Goal: Information Seeking & Learning: Check status

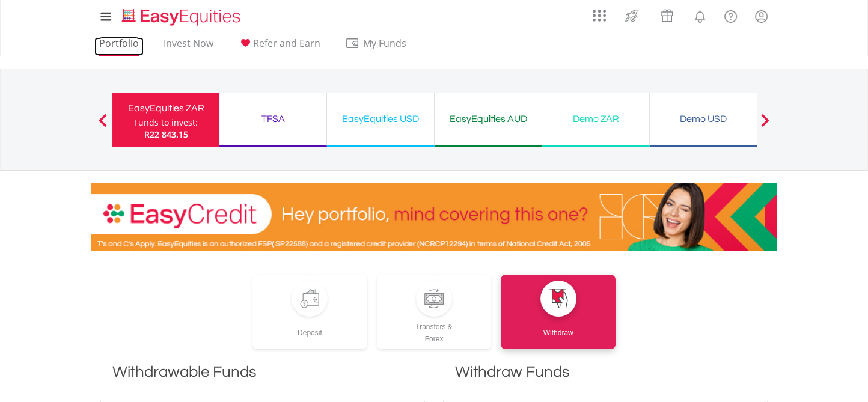
click at [114, 45] on link "Portfolio" at bounding box center [118, 46] width 49 height 19
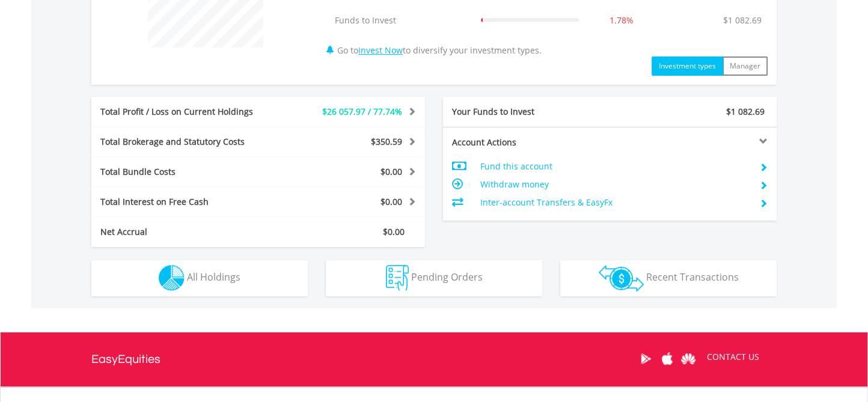
scroll to position [541, 0]
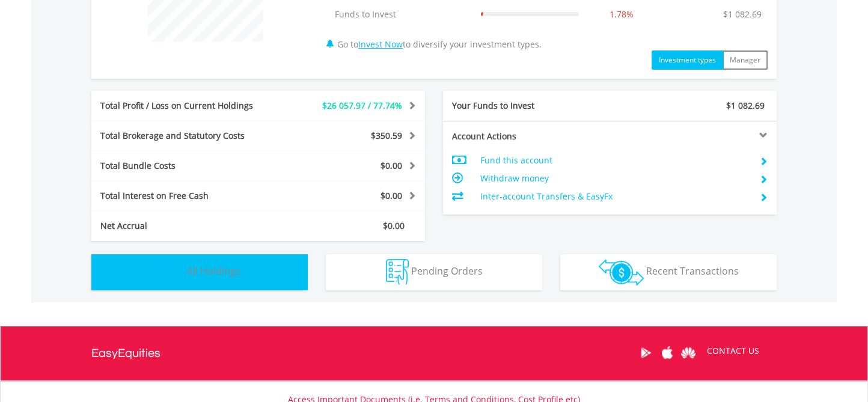
click at [214, 268] on span "All Holdings" at bounding box center [213, 270] width 53 height 13
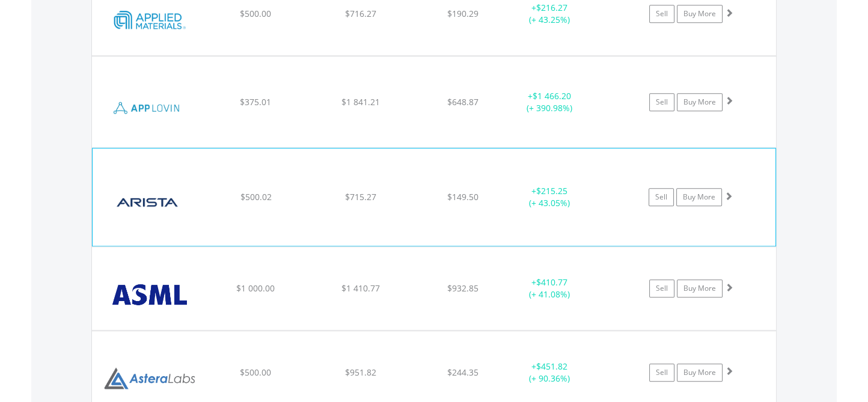
scroll to position [1587, 0]
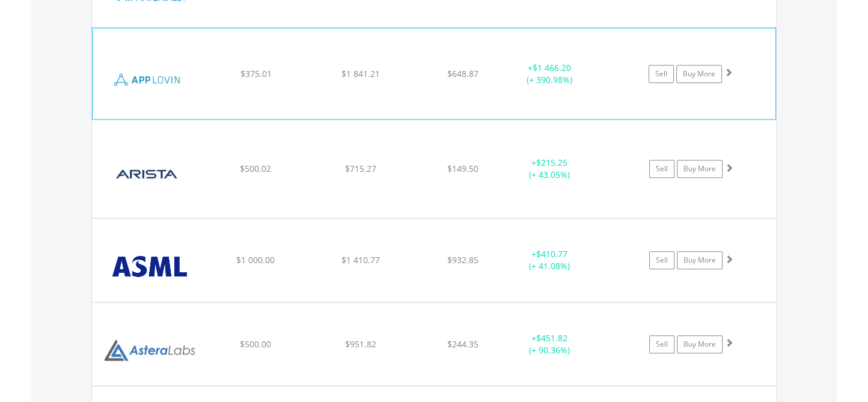
click at [729, 68] on span at bounding box center [728, 72] width 8 height 8
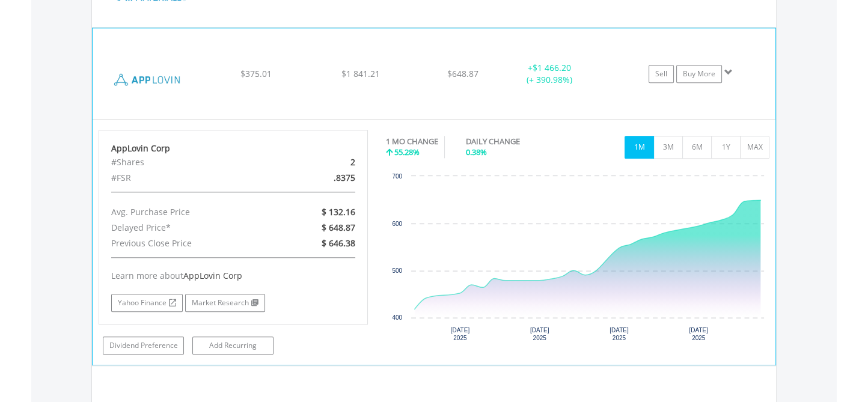
click at [727, 68] on span at bounding box center [728, 72] width 8 height 8
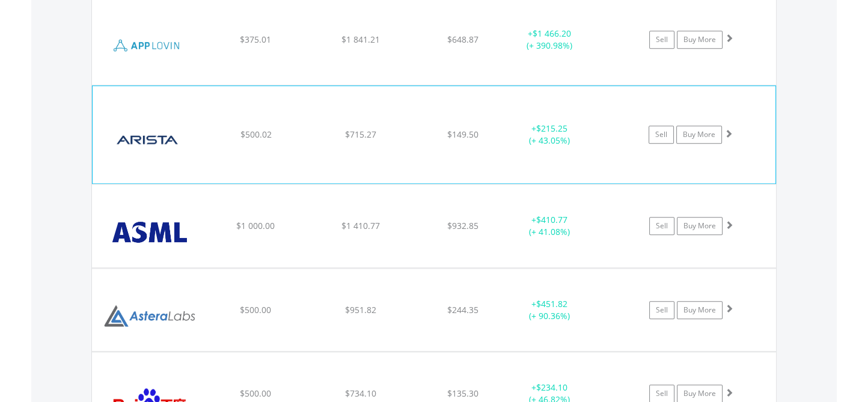
scroll to position [1647, 0]
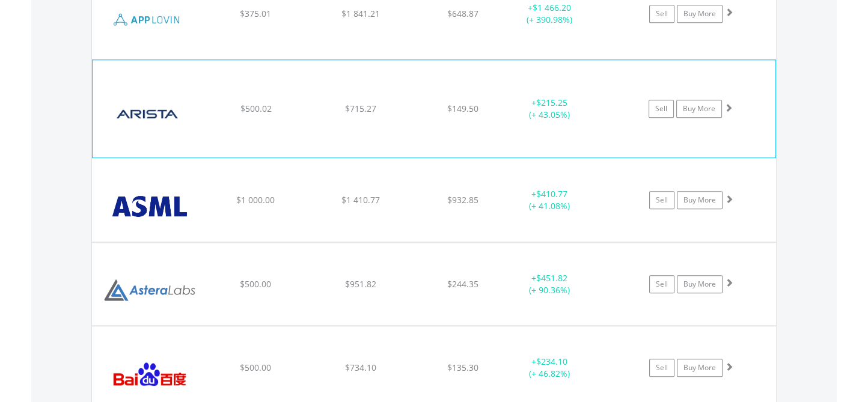
click at [728, 103] on span at bounding box center [728, 107] width 8 height 8
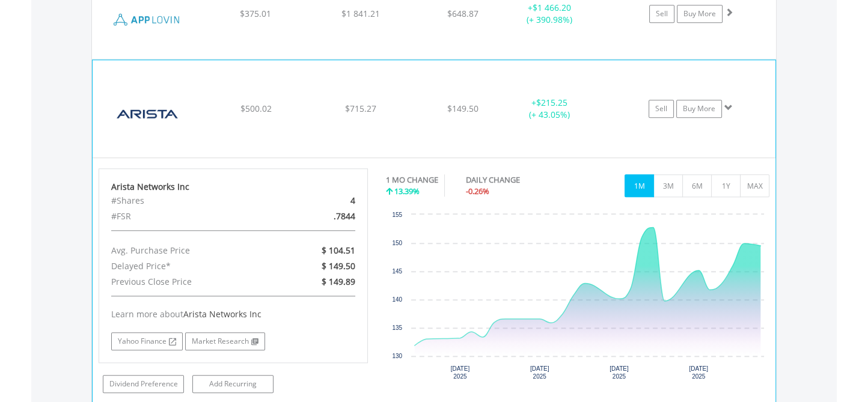
click at [728, 103] on span at bounding box center [728, 107] width 8 height 8
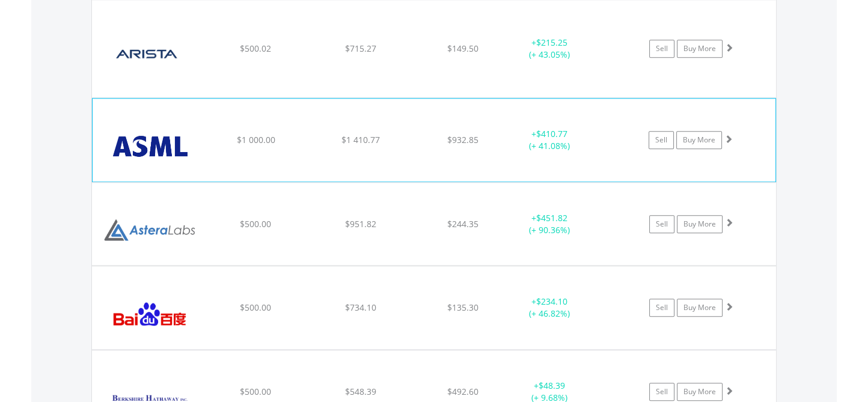
scroll to position [1767, 0]
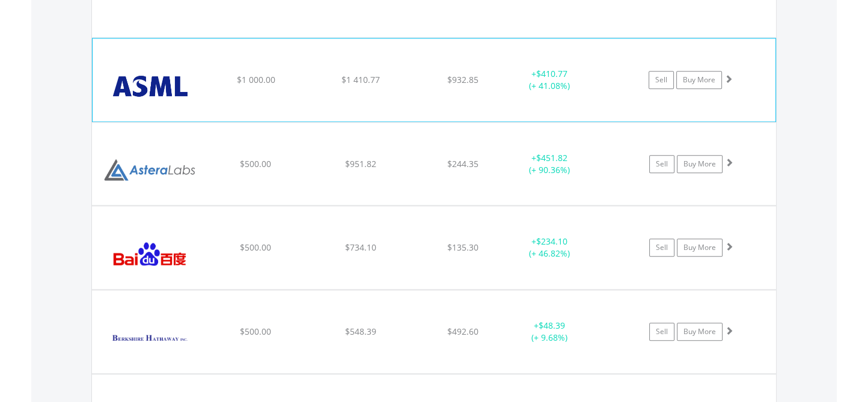
click at [731, 75] on span at bounding box center [728, 79] width 8 height 8
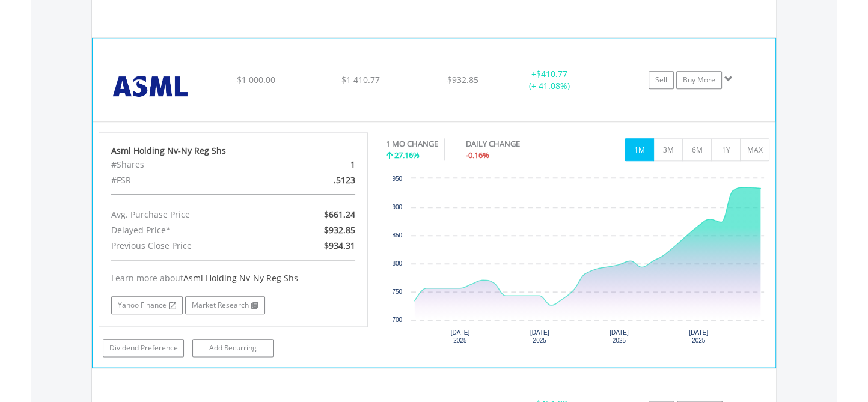
click at [728, 75] on span at bounding box center [728, 79] width 8 height 8
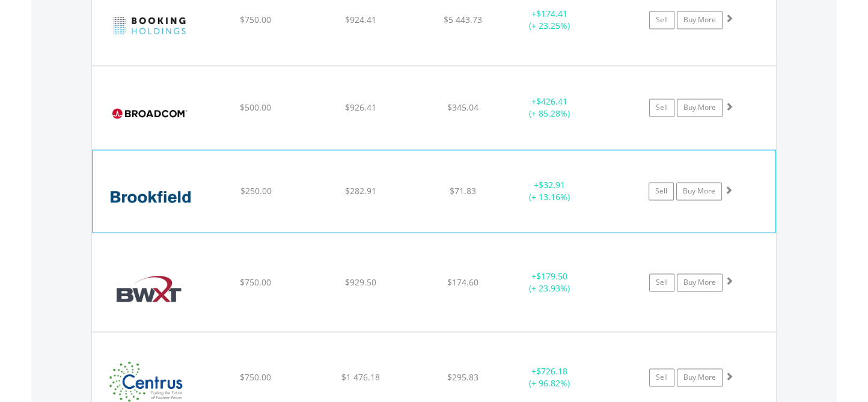
scroll to position [2188, 0]
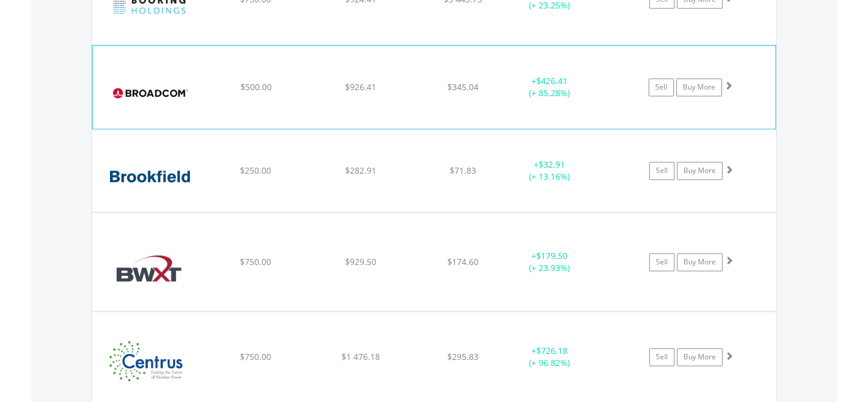
click at [727, 81] on span at bounding box center [728, 85] width 8 height 8
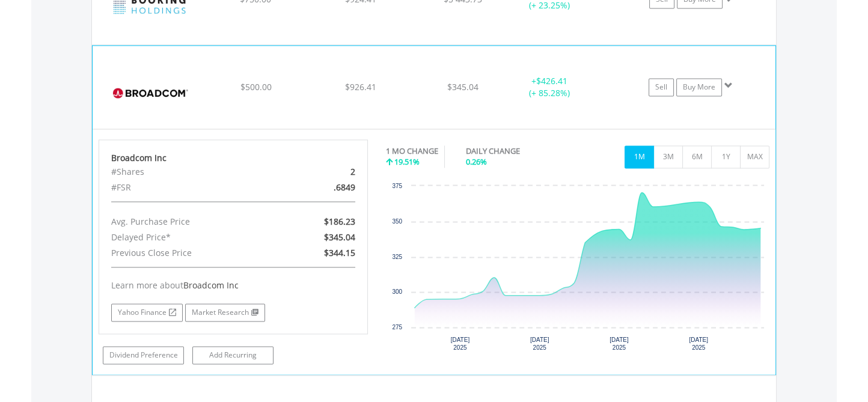
click at [727, 81] on span at bounding box center [728, 85] width 8 height 8
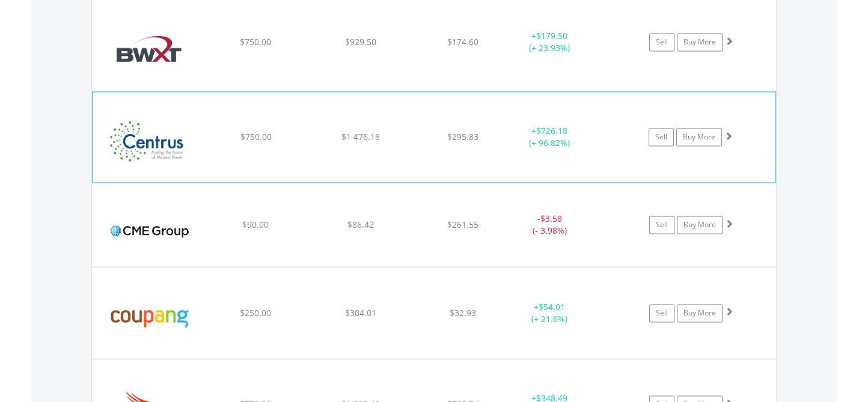
scroll to position [2428, 0]
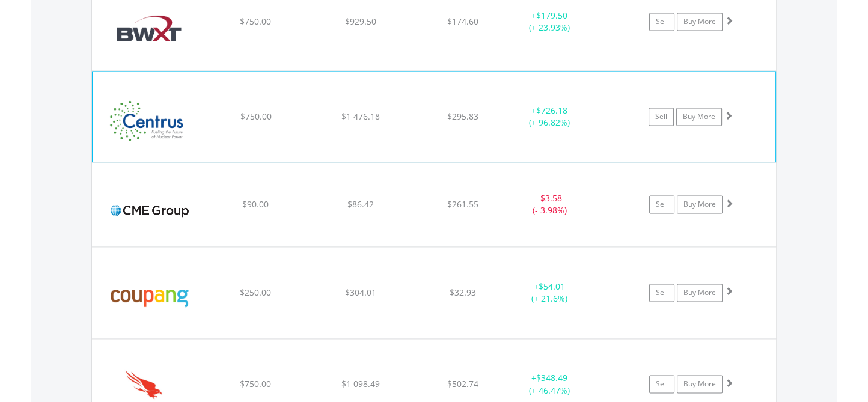
click at [727, 111] on span at bounding box center [728, 115] width 8 height 8
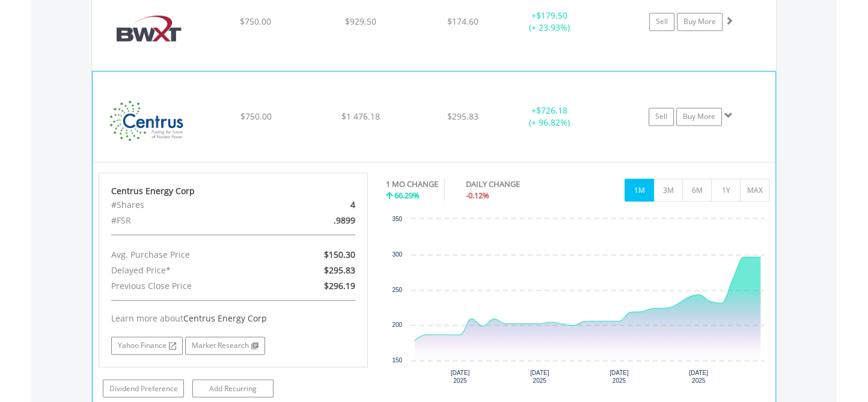
click at [727, 111] on span at bounding box center [728, 115] width 8 height 8
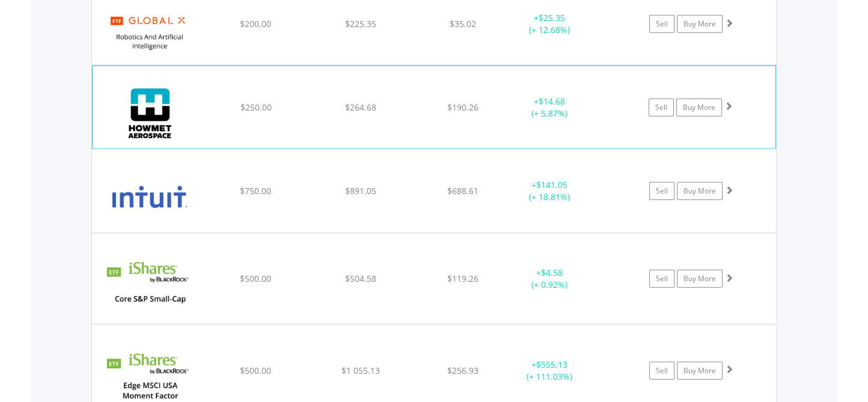
scroll to position [3690, 0]
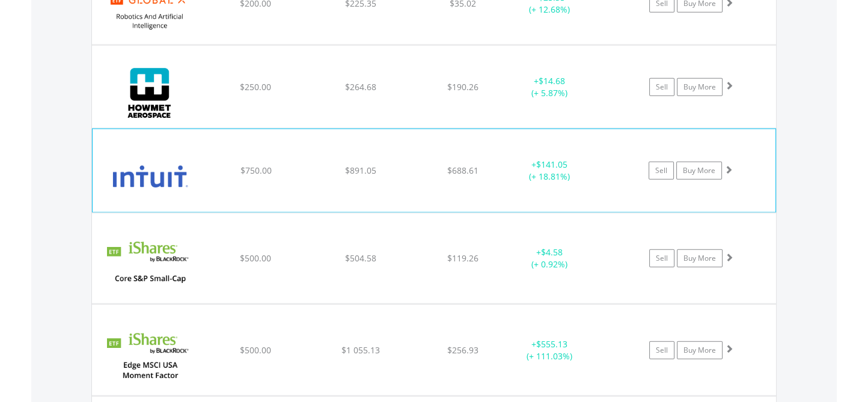
click at [728, 165] on span at bounding box center [728, 169] width 8 height 8
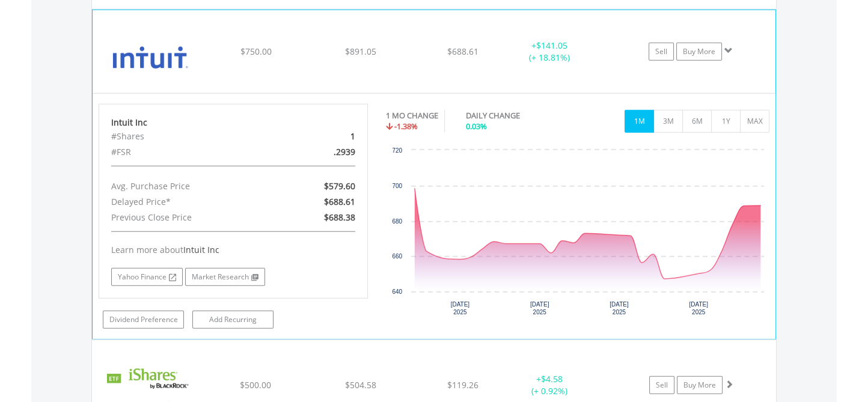
scroll to position [3810, 0]
click at [671, 109] on button "3M" at bounding box center [667, 120] width 29 height 23
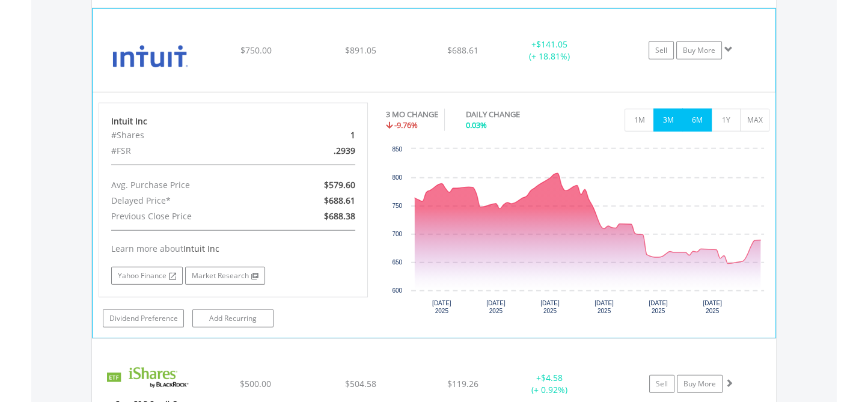
click at [698, 109] on button "6M" at bounding box center [696, 120] width 29 height 23
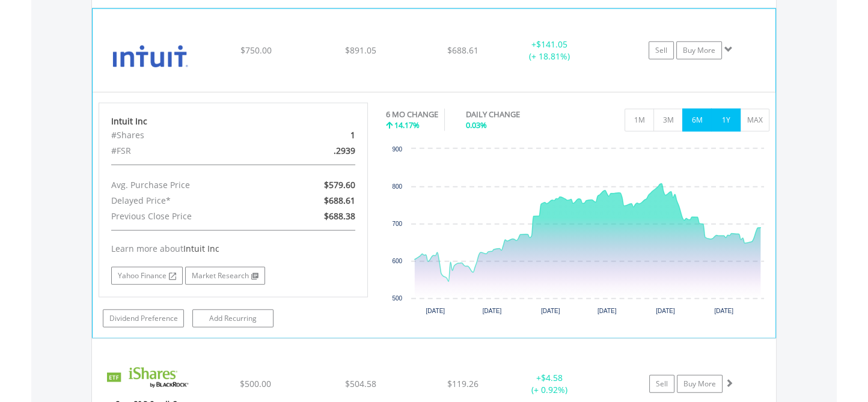
click at [727, 109] on button "1Y" at bounding box center [725, 120] width 29 height 23
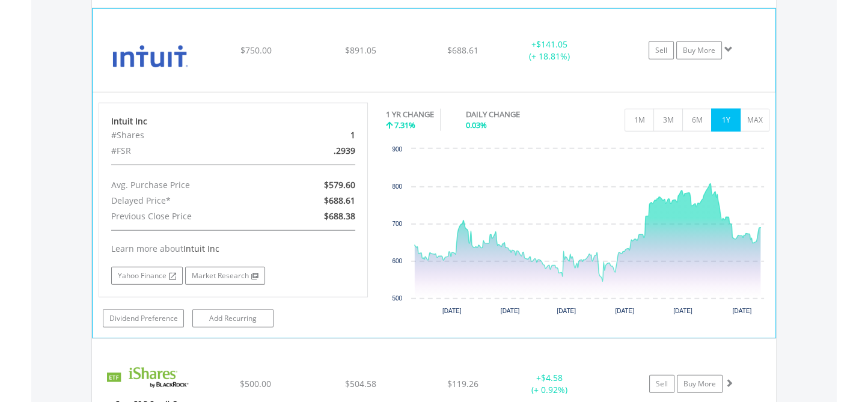
click at [726, 45] on span at bounding box center [728, 49] width 8 height 8
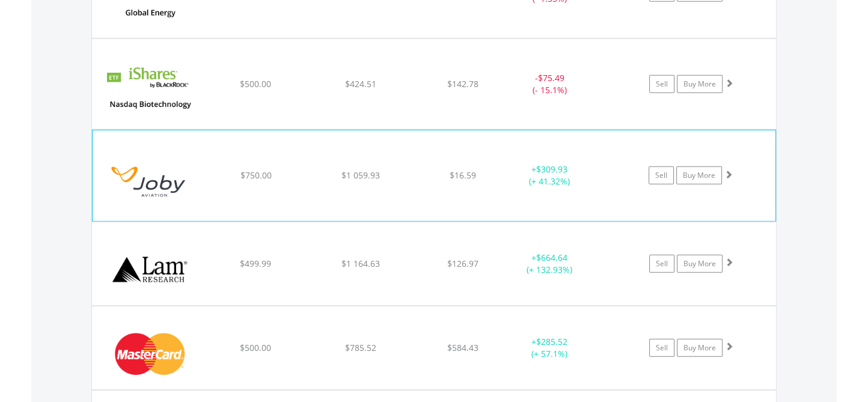
scroll to position [4291, 0]
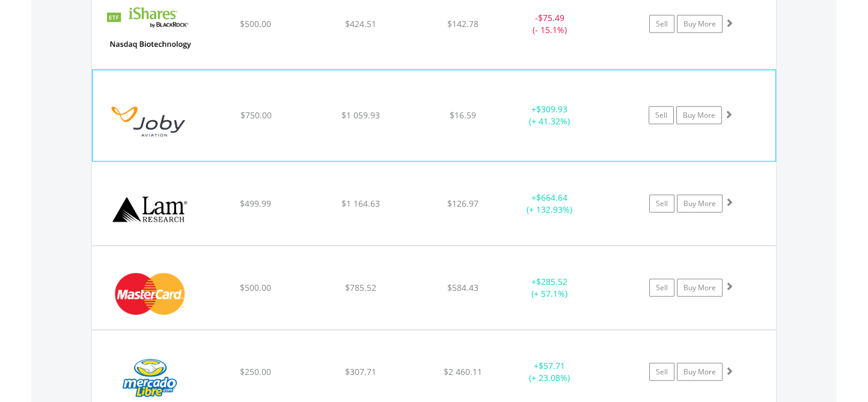
click at [727, 110] on span at bounding box center [728, 114] width 8 height 8
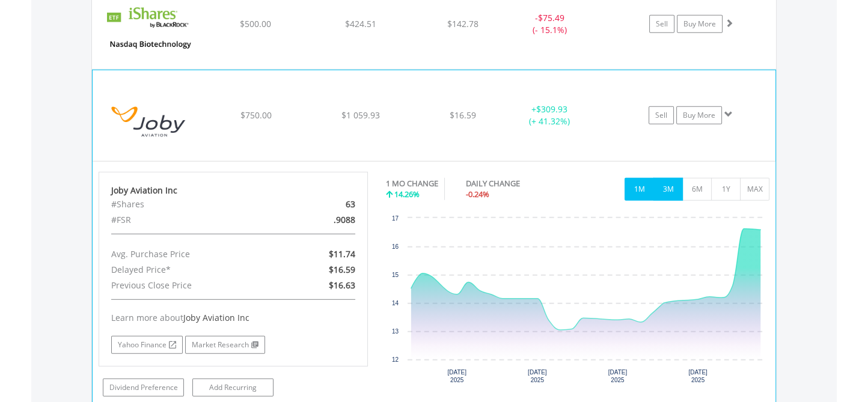
click at [666, 178] on button "3M" at bounding box center [667, 189] width 29 height 23
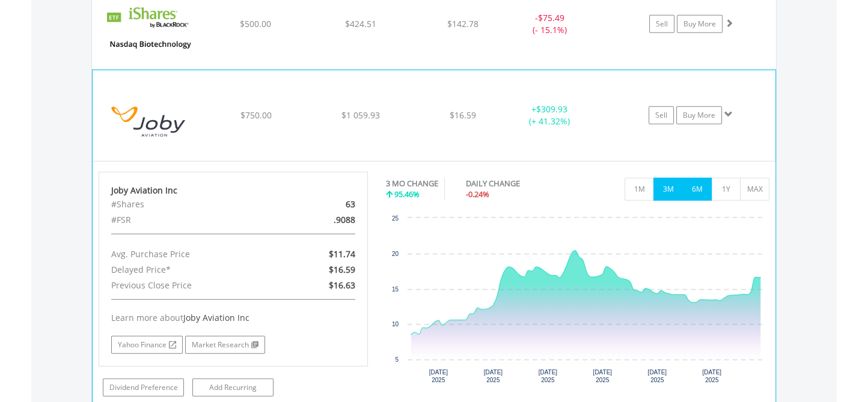
click at [700, 181] on button "6M" at bounding box center [696, 189] width 29 height 23
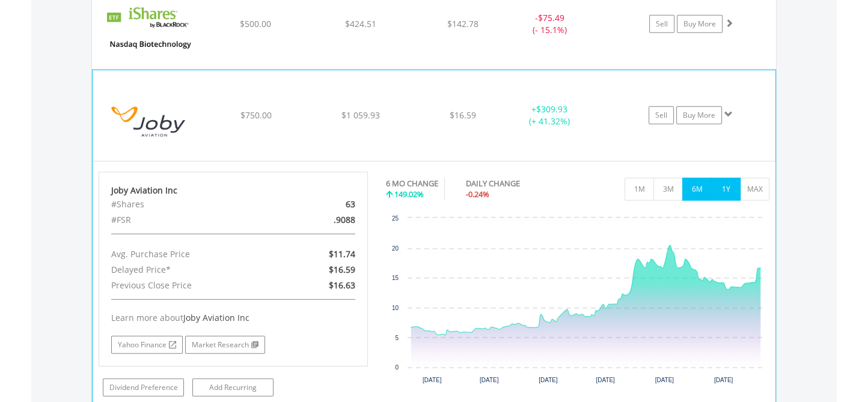
click at [728, 179] on button "1Y" at bounding box center [725, 189] width 29 height 23
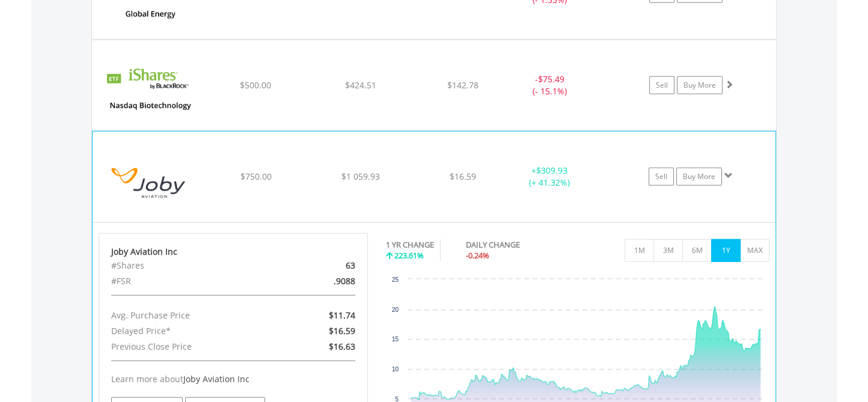
scroll to position [4351, 0]
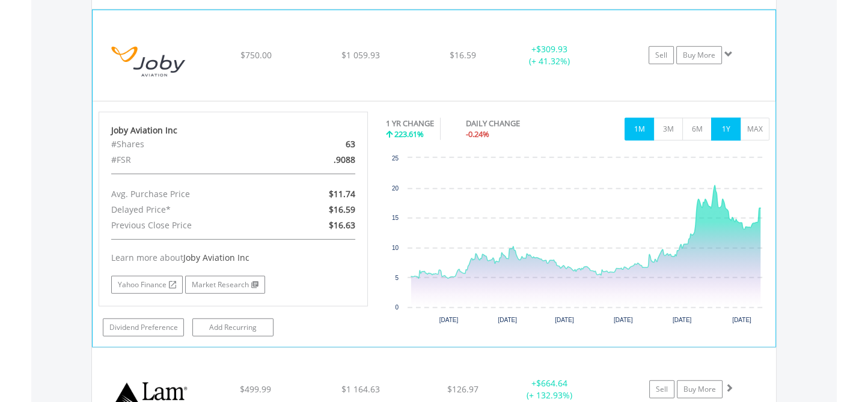
click at [635, 120] on button "1M" at bounding box center [638, 129] width 29 height 23
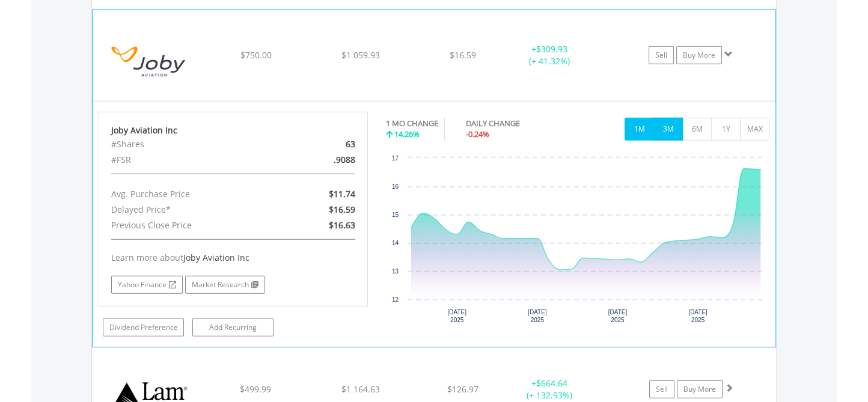
click at [671, 119] on button "3M" at bounding box center [667, 129] width 29 height 23
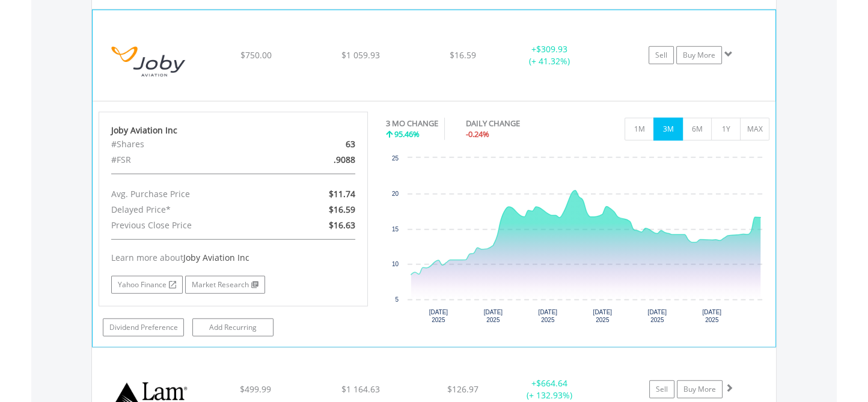
click at [731, 50] on span at bounding box center [728, 54] width 8 height 8
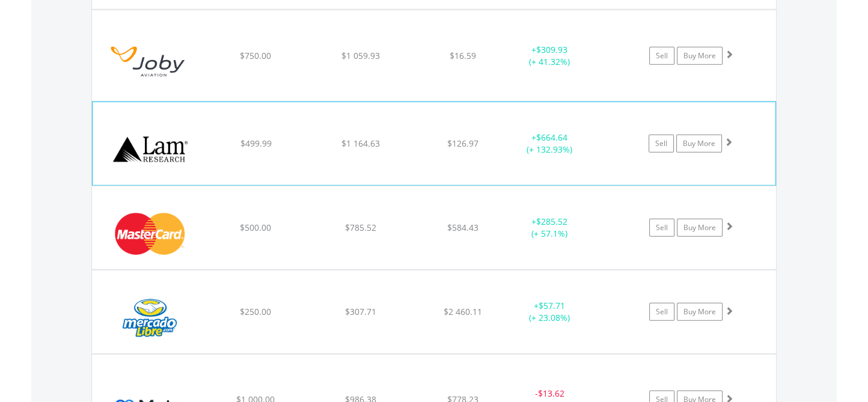
click at [730, 138] on span at bounding box center [728, 142] width 8 height 8
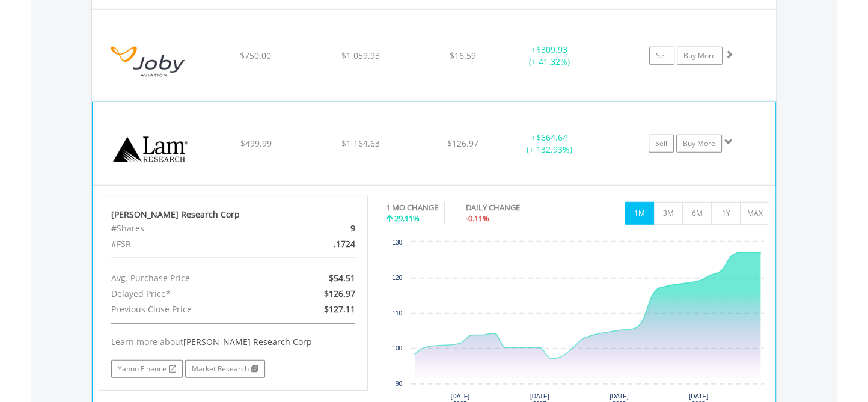
click at [730, 138] on span at bounding box center [728, 142] width 8 height 8
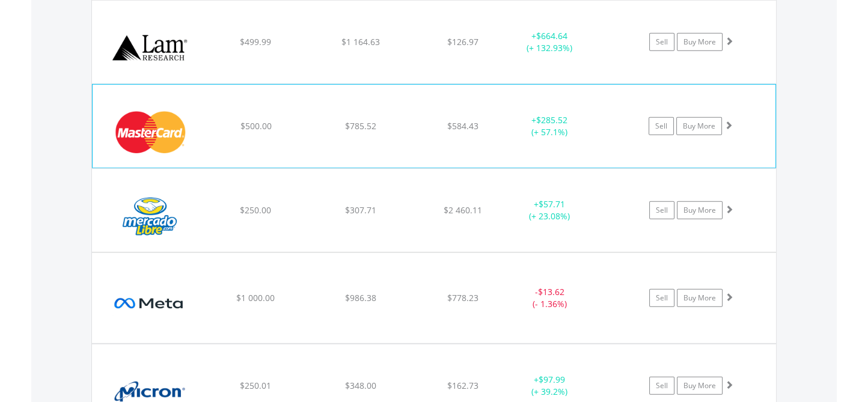
scroll to position [4471, 0]
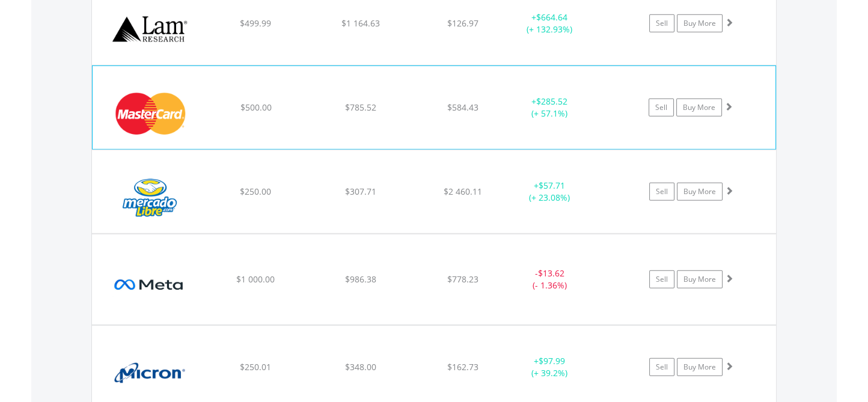
click at [727, 102] on span at bounding box center [728, 106] width 8 height 8
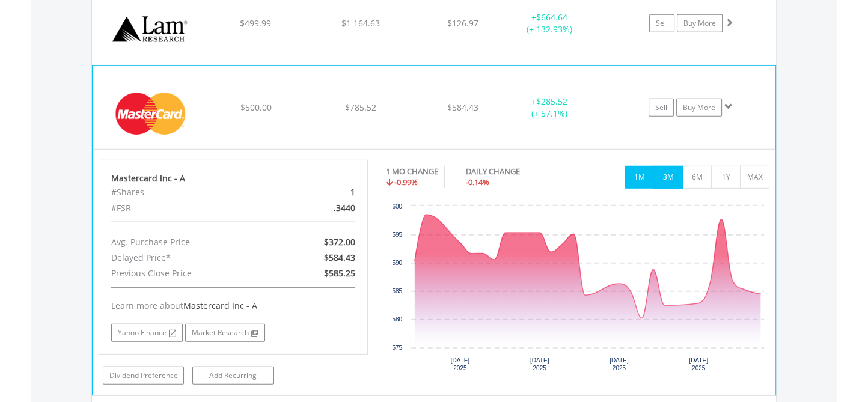
click at [666, 166] on button "3M" at bounding box center [667, 177] width 29 height 23
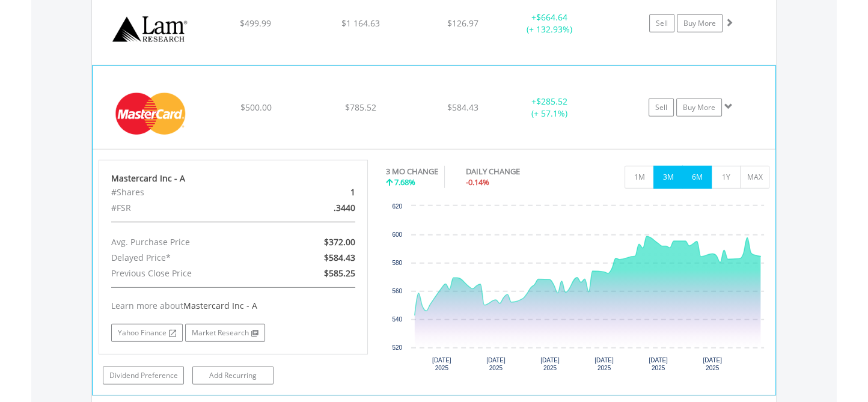
click at [699, 166] on button "6M" at bounding box center [696, 177] width 29 height 23
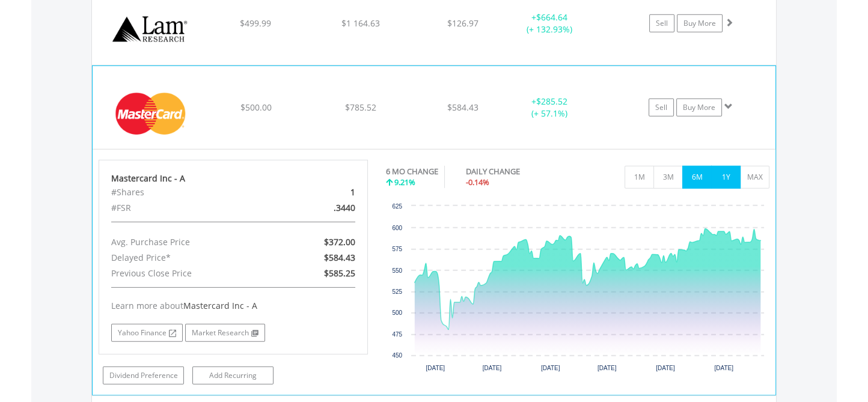
click at [722, 166] on button "1Y" at bounding box center [725, 177] width 29 height 23
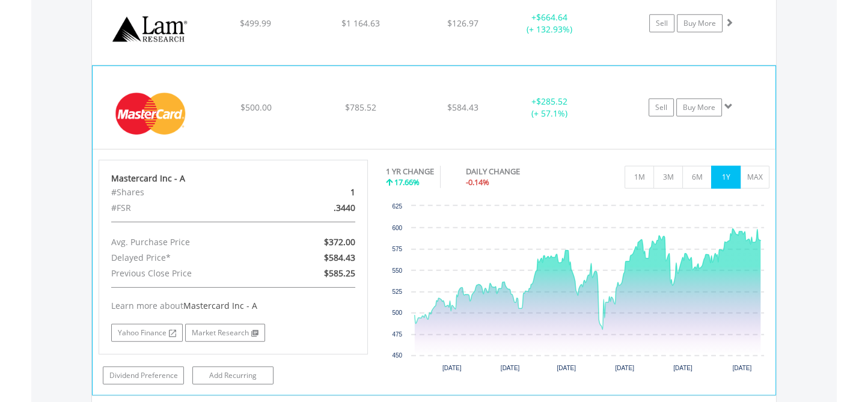
click at [730, 102] on span at bounding box center [728, 106] width 8 height 8
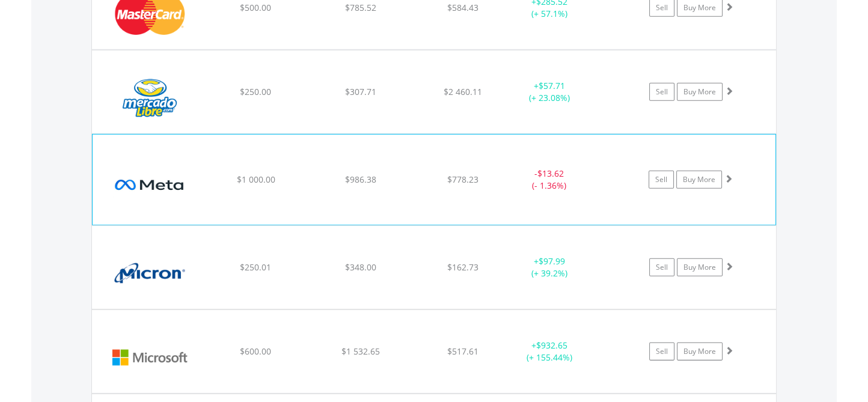
scroll to position [4591, 0]
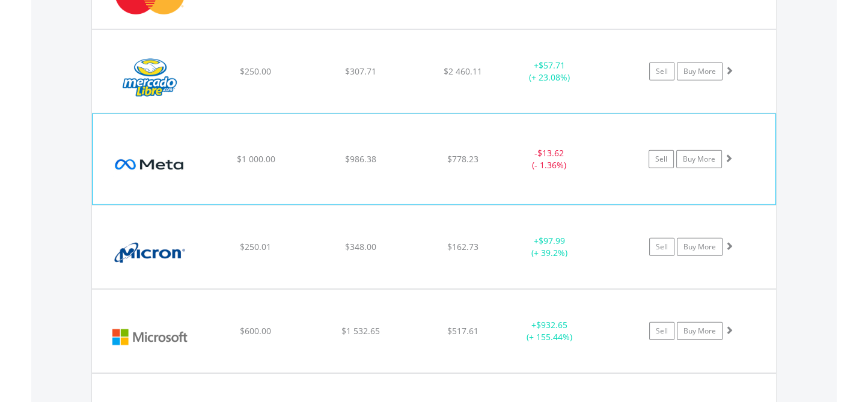
click at [730, 154] on span at bounding box center [728, 158] width 8 height 8
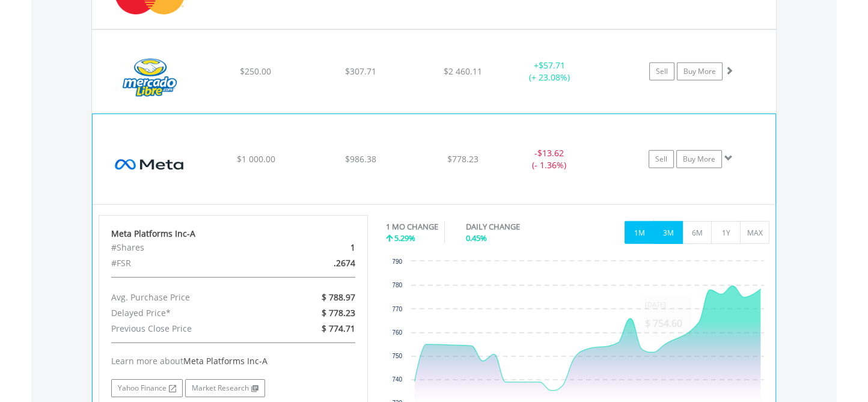
click at [669, 221] on button "3M" at bounding box center [667, 232] width 29 height 23
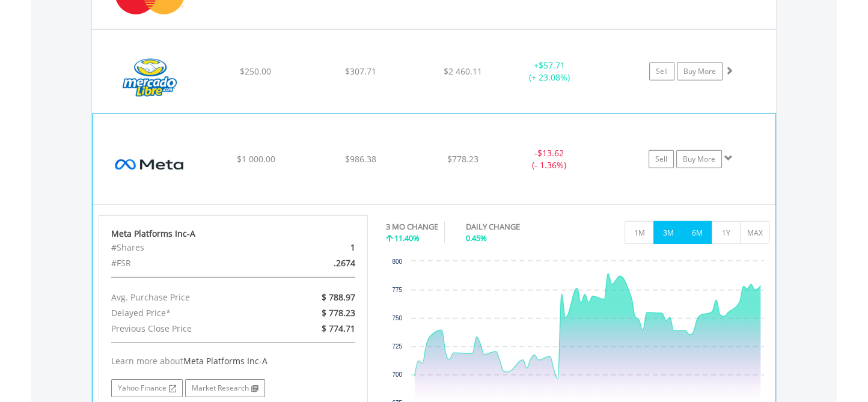
click at [695, 222] on button "6M" at bounding box center [696, 232] width 29 height 23
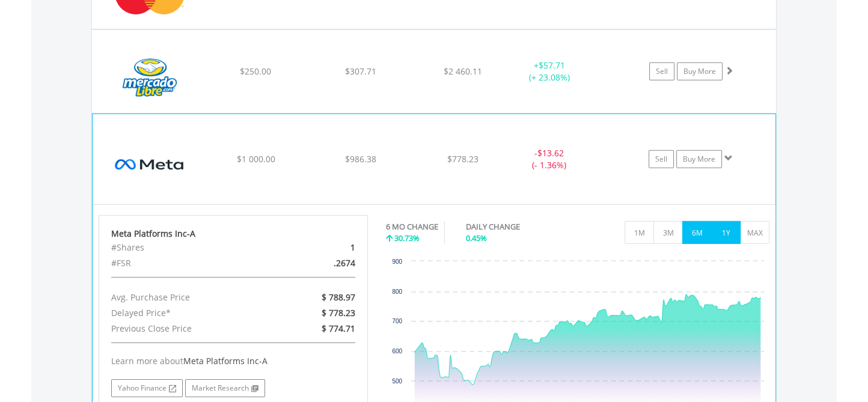
click at [727, 222] on button "1Y" at bounding box center [725, 232] width 29 height 23
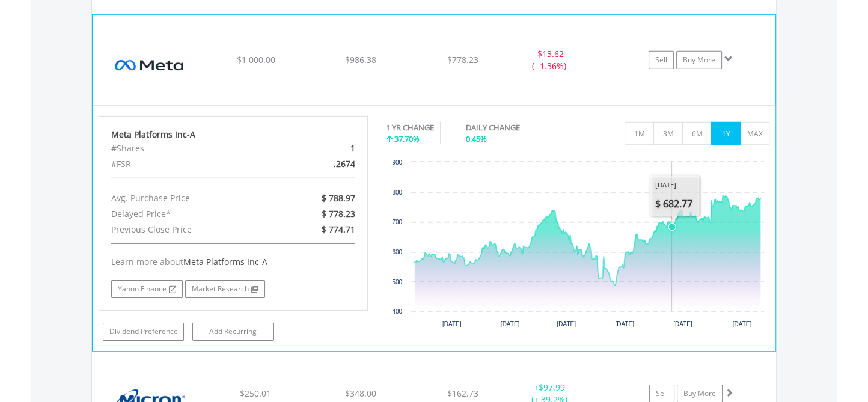
scroll to position [4712, 0]
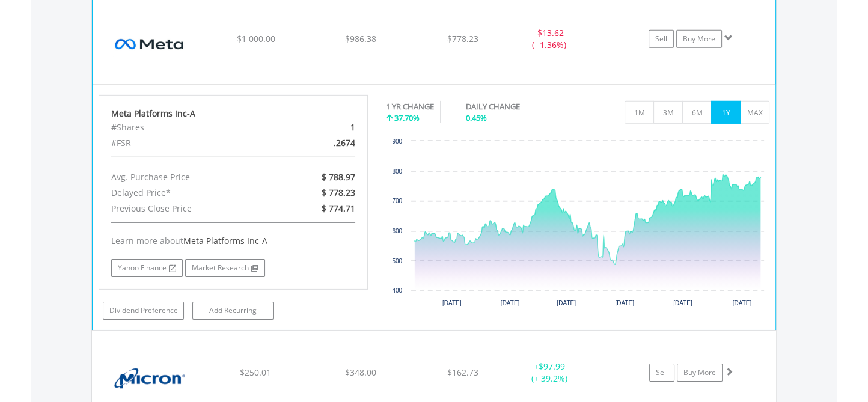
click at [727, 34] on span at bounding box center [728, 38] width 8 height 8
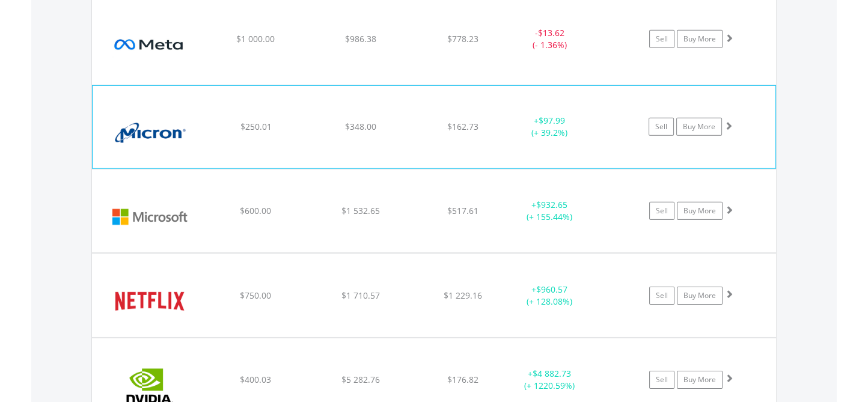
click at [729, 121] on span at bounding box center [728, 125] width 8 height 8
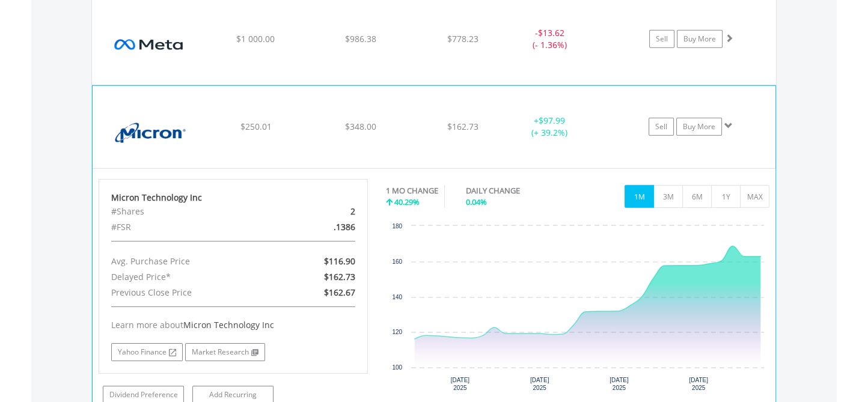
click at [729, 121] on span at bounding box center [728, 125] width 8 height 8
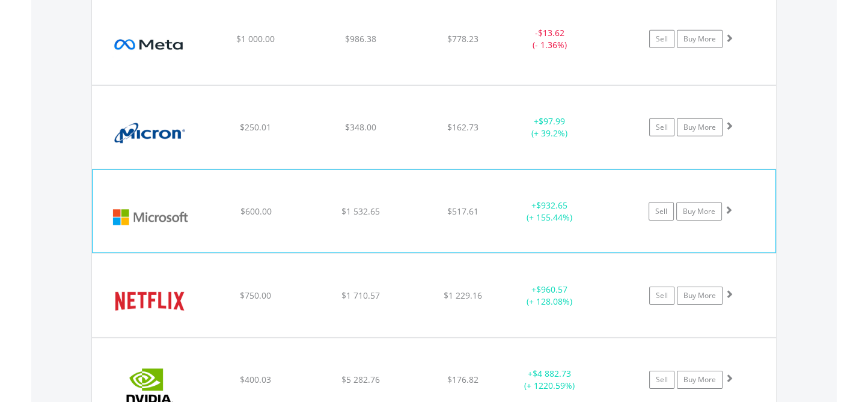
click at [731, 206] on span at bounding box center [728, 210] width 8 height 8
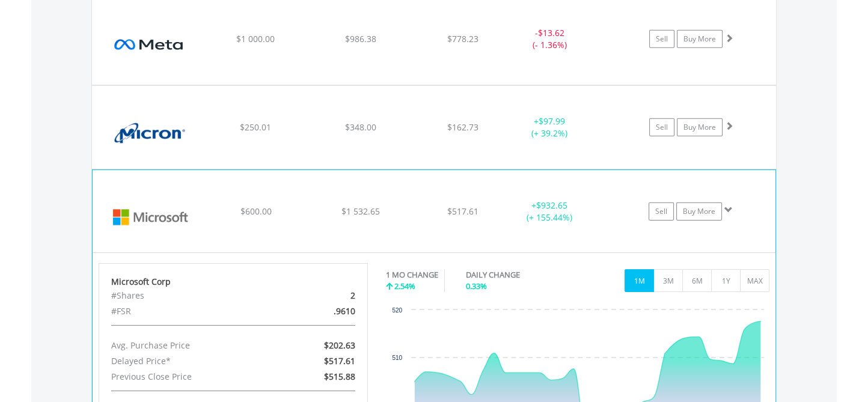
click at [731, 206] on span at bounding box center [728, 210] width 8 height 8
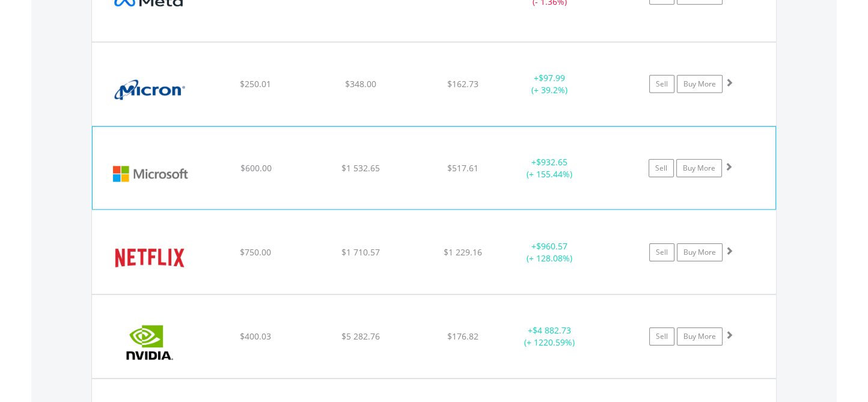
scroll to position [4832, 0]
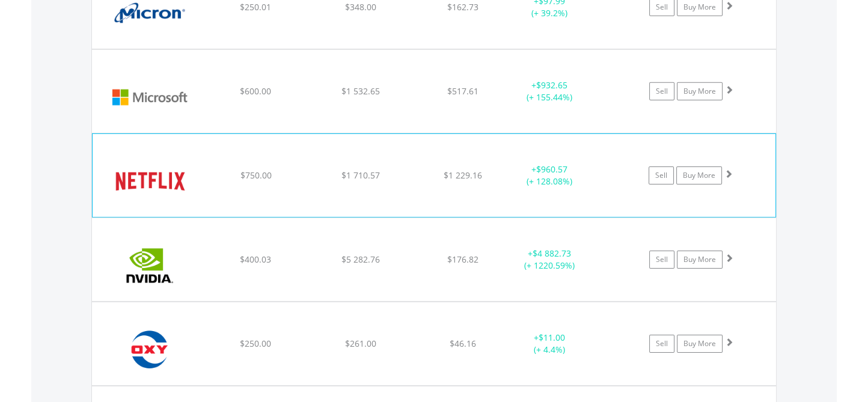
click at [728, 169] on span at bounding box center [728, 173] width 8 height 8
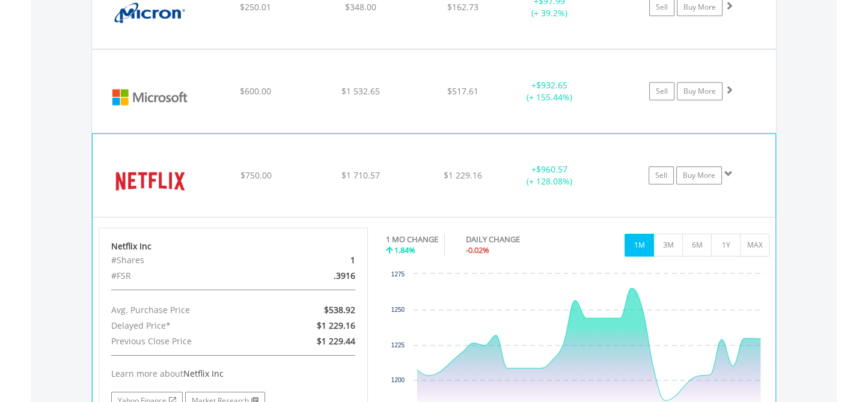
click at [728, 169] on span at bounding box center [728, 173] width 8 height 8
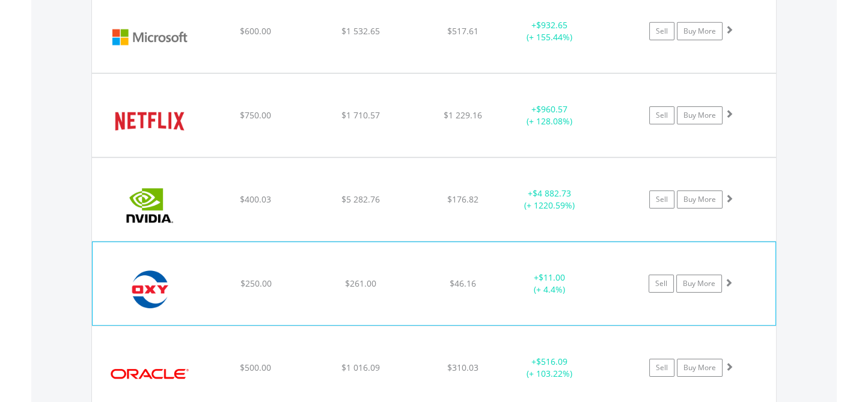
scroll to position [4952, 0]
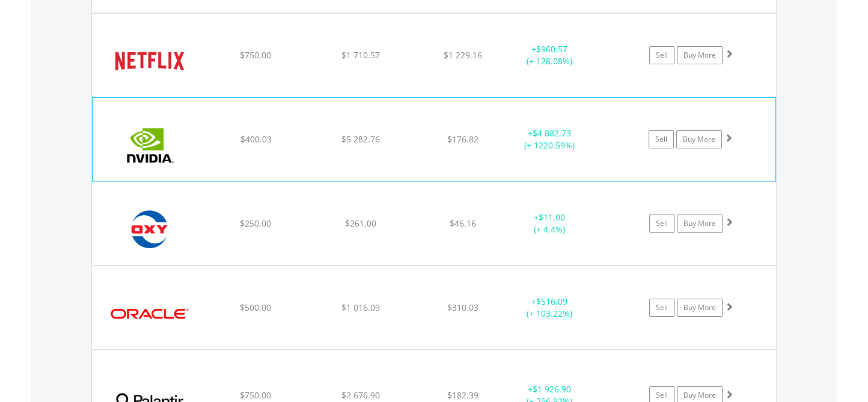
click at [731, 133] on span at bounding box center [728, 137] width 8 height 8
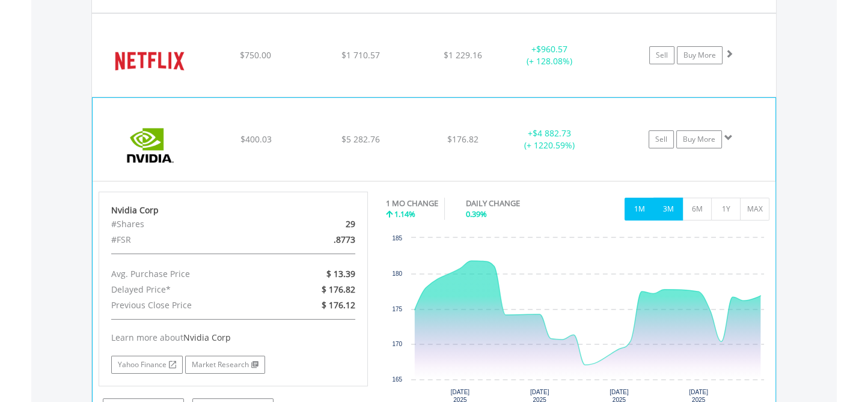
click at [670, 198] on button "3M" at bounding box center [667, 209] width 29 height 23
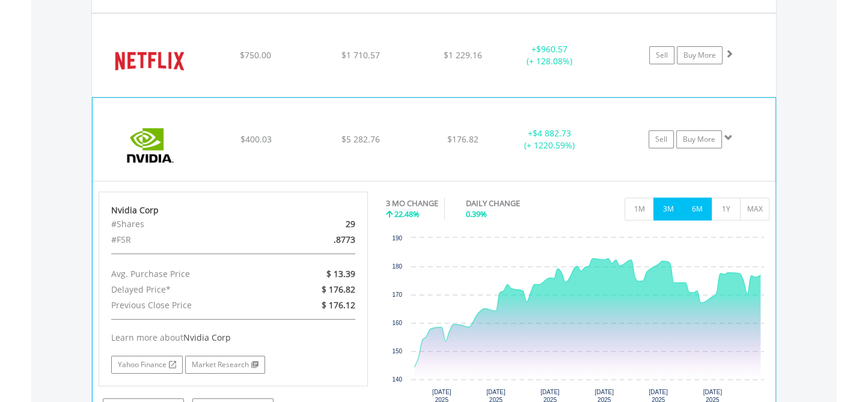
click at [699, 198] on button "6M" at bounding box center [696, 209] width 29 height 23
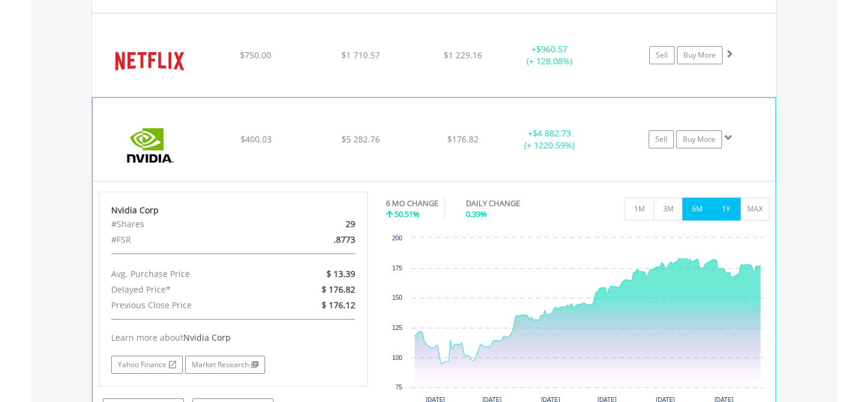
click at [727, 199] on button "1Y" at bounding box center [725, 209] width 29 height 23
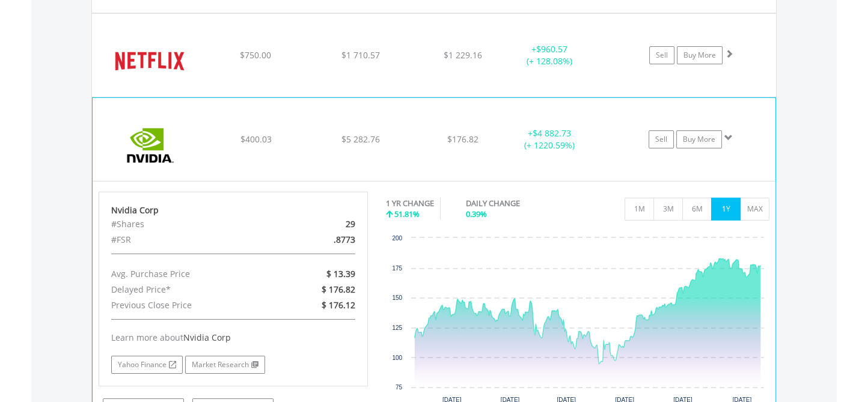
click at [728, 133] on span at bounding box center [728, 137] width 8 height 8
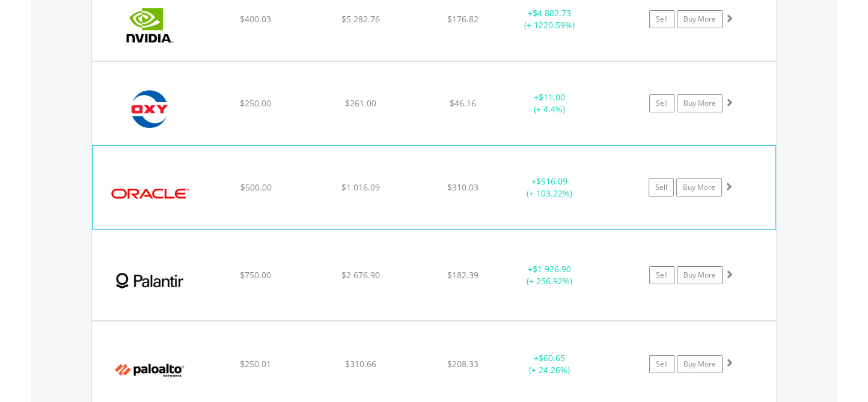
scroll to position [5072, 0]
click at [730, 182] on span at bounding box center [728, 186] width 8 height 8
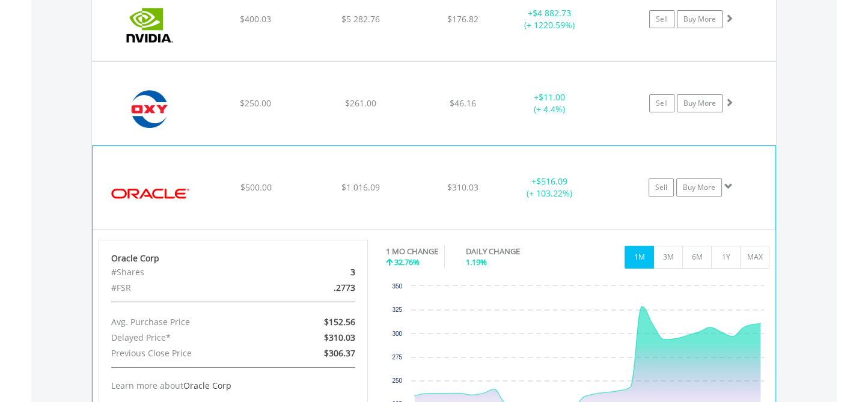
click at [730, 182] on span at bounding box center [728, 186] width 8 height 8
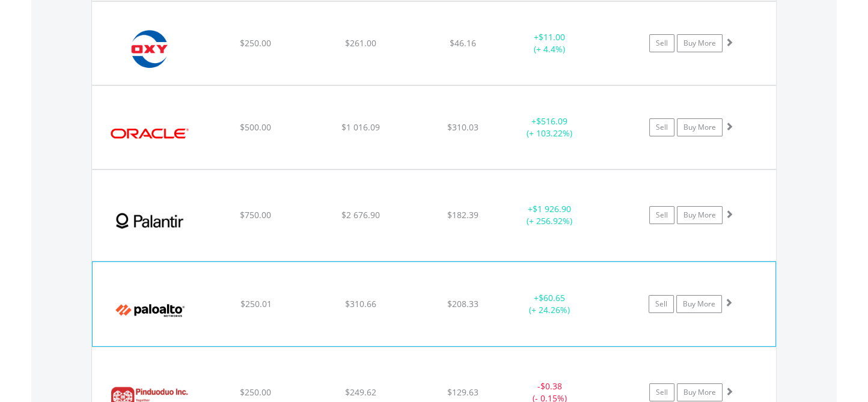
scroll to position [5192, 0]
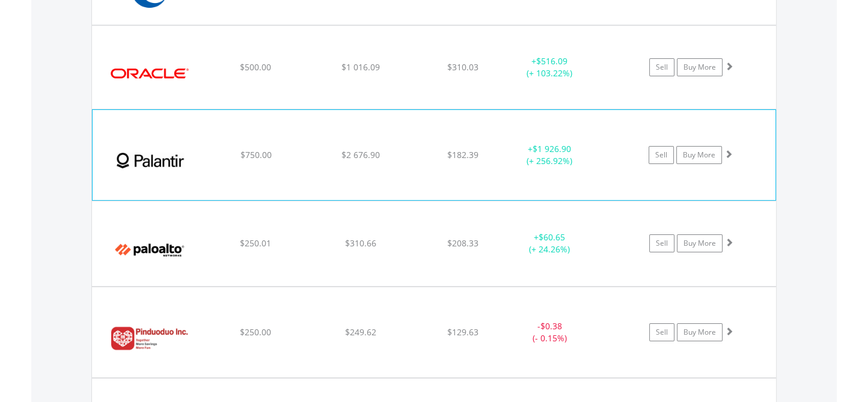
click at [730, 150] on span at bounding box center [728, 154] width 8 height 8
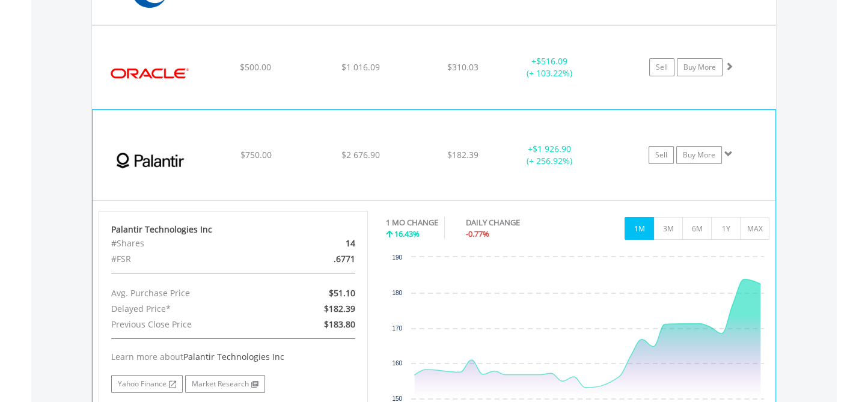
click at [730, 150] on span at bounding box center [728, 154] width 8 height 8
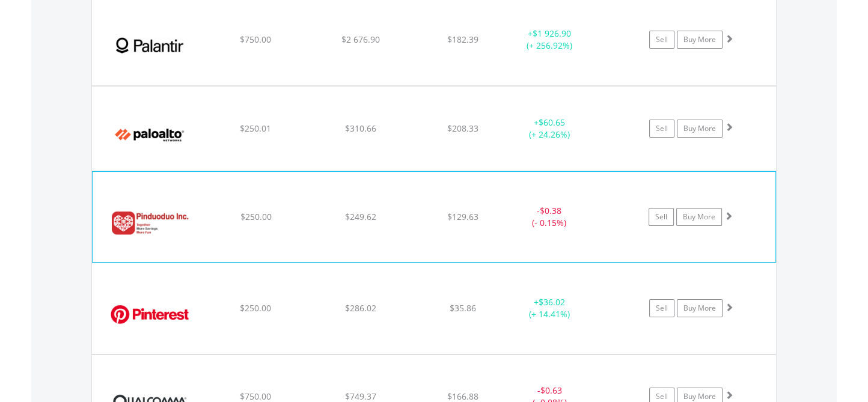
scroll to position [5313, 0]
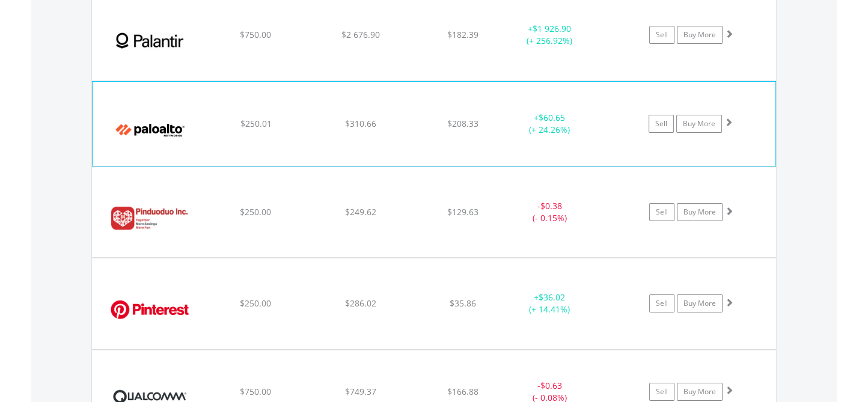
click at [728, 118] on span at bounding box center [728, 122] width 8 height 8
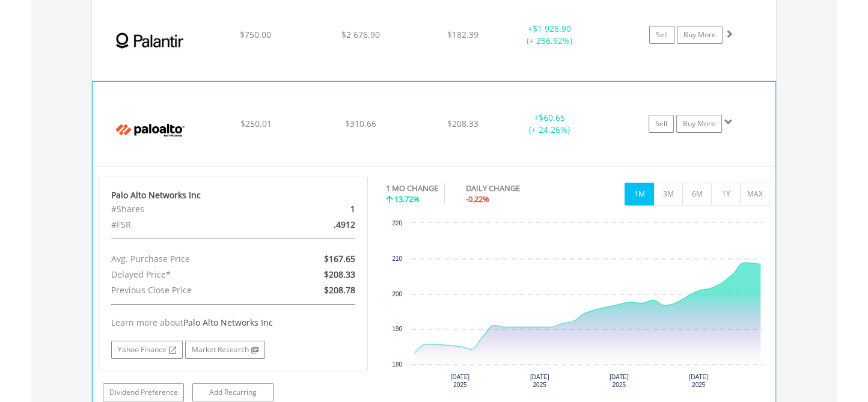
click at [728, 118] on span at bounding box center [728, 122] width 8 height 8
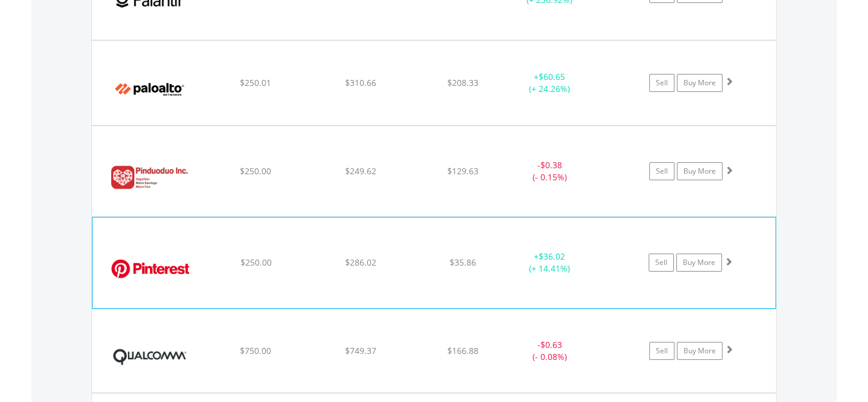
scroll to position [5373, 0]
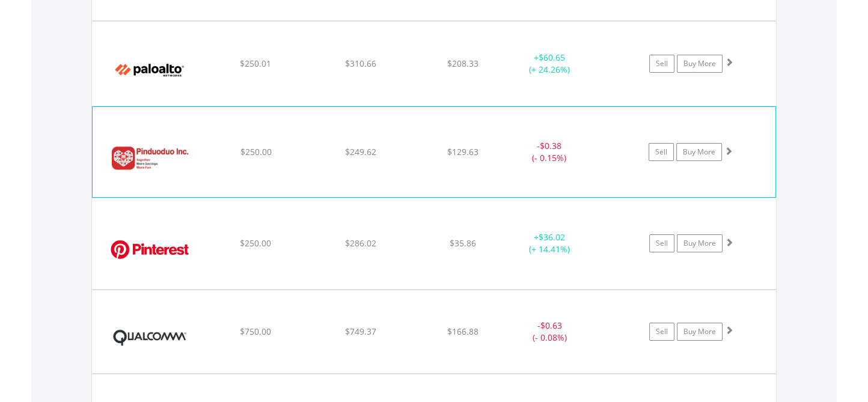
click at [729, 147] on span at bounding box center [728, 151] width 8 height 8
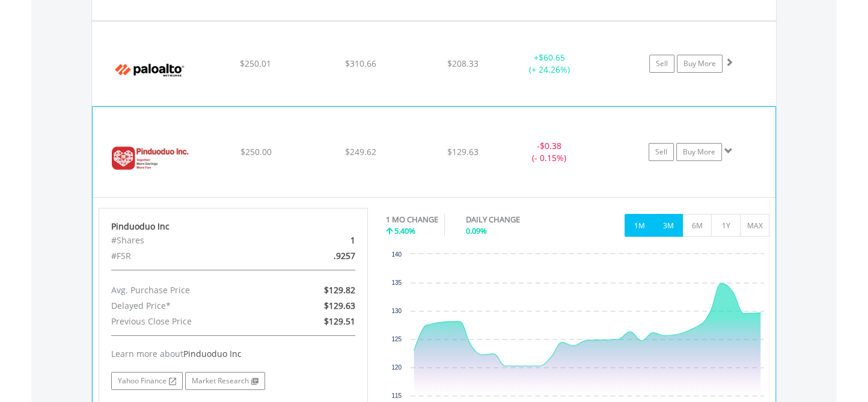
click at [667, 214] on button "3M" at bounding box center [667, 225] width 29 height 23
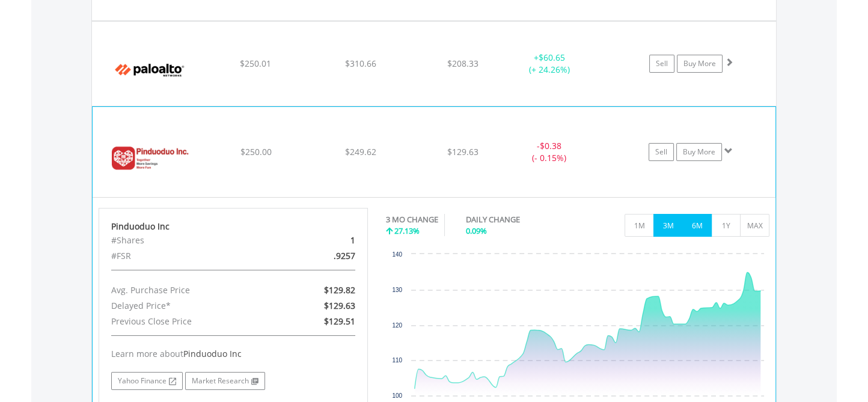
click at [695, 214] on button "6M" at bounding box center [696, 225] width 29 height 23
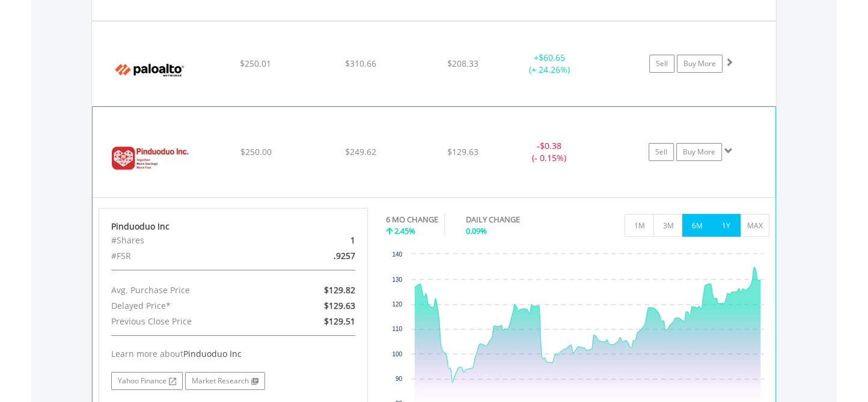
click at [721, 214] on button "1Y" at bounding box center [725, 225] width 29 height 23
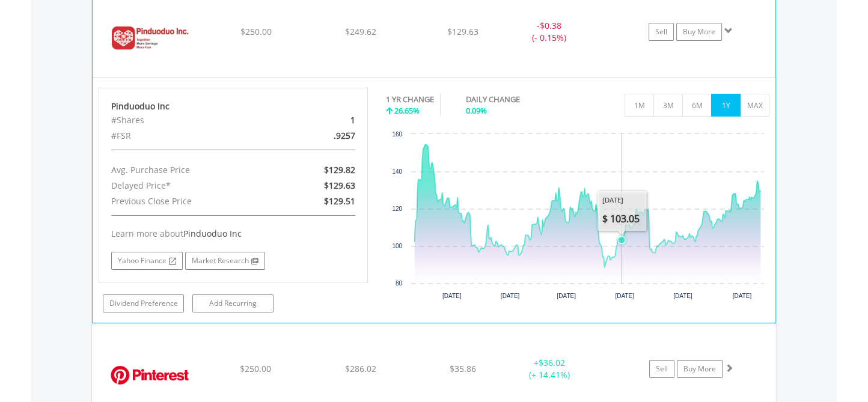
scroll to position [5433, 0]
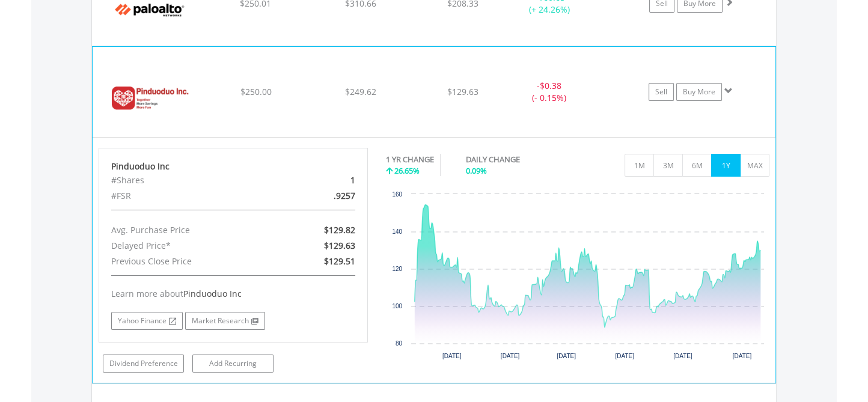
click at [727, 87] on span at bounding box center [728, 91] width 8 height 8
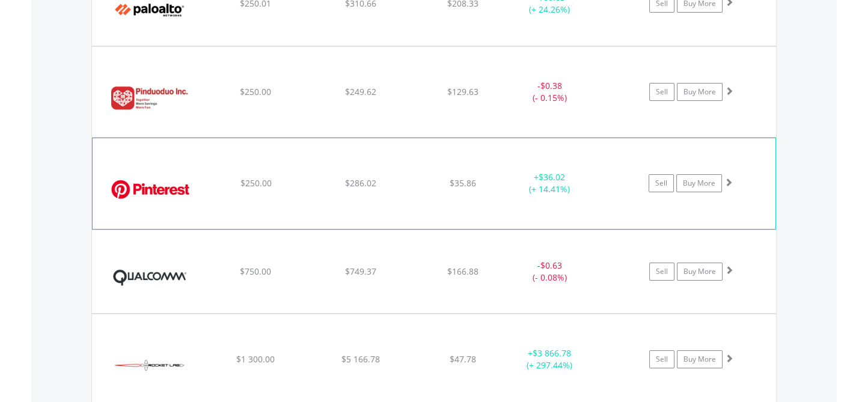
click at [730, 178] on span at bounding box center [728, 182] width 8 height 8
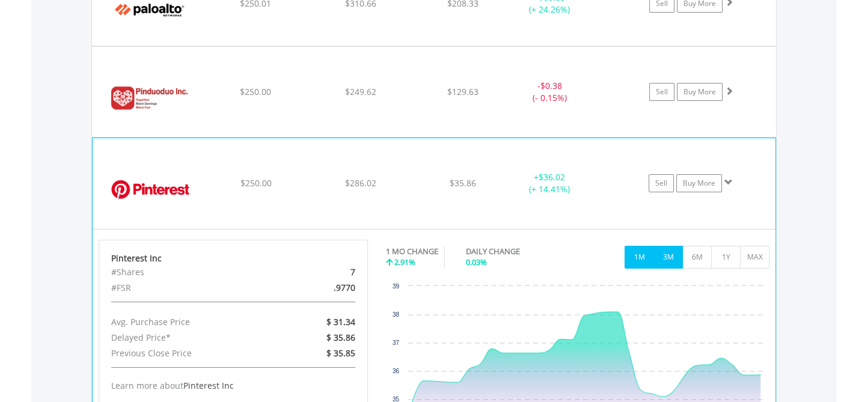
click at [666, 246] on button "3M" at bounding box center [667, 257] width 29 height 23
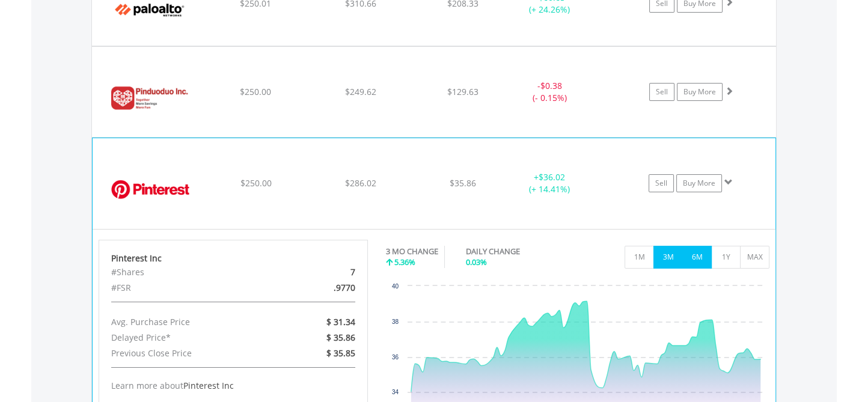
click at [701, 246] on button "6M" at bounding box center [696, 257] width 29 height 23
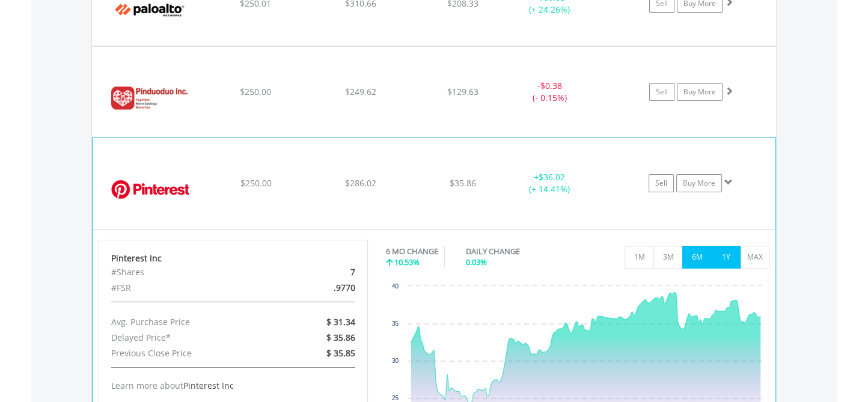
click at [727, 246] on button "1Y" at bounding box center [725, 257] width 29 height 23
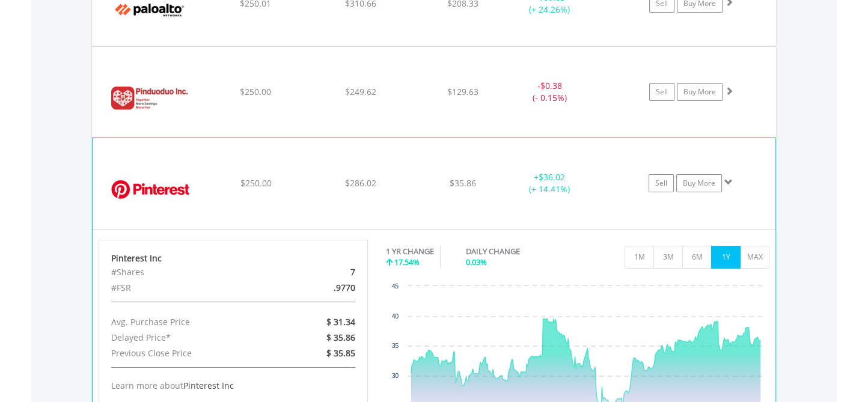
click at [730, 178] on span at bounding box center [728, 182] width 8 height 8
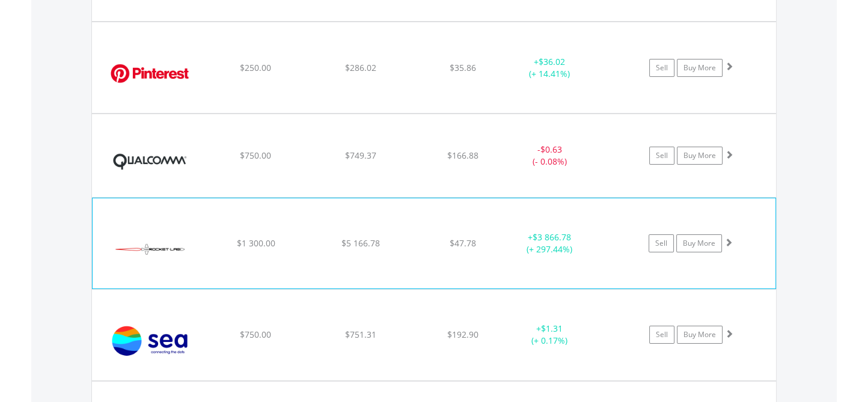
scroll to position [5553, 0]
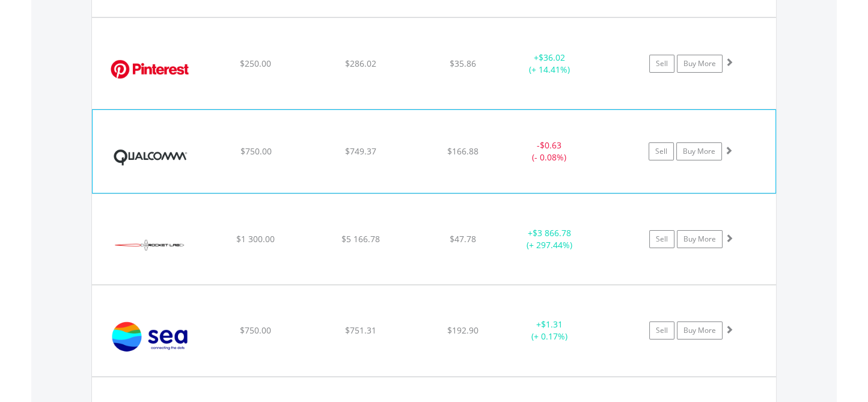
click at [727, 146] on span at bounding box center [728, 150] width 8 height 8
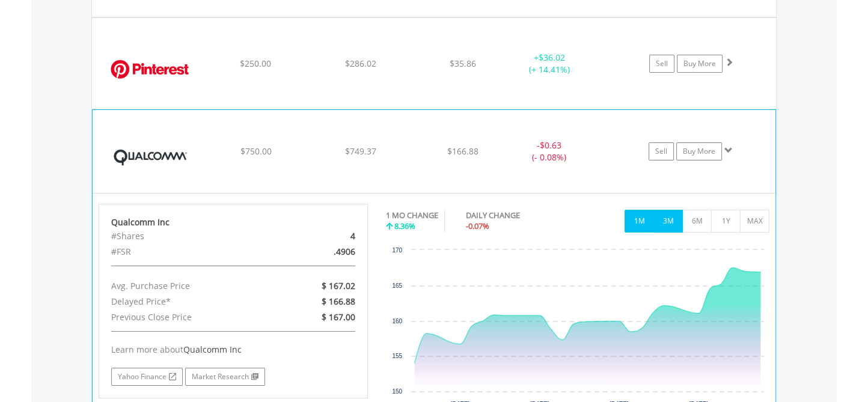
click at [666, 210] on button "3M" at bounding box center [667, 221] width 29 height 23
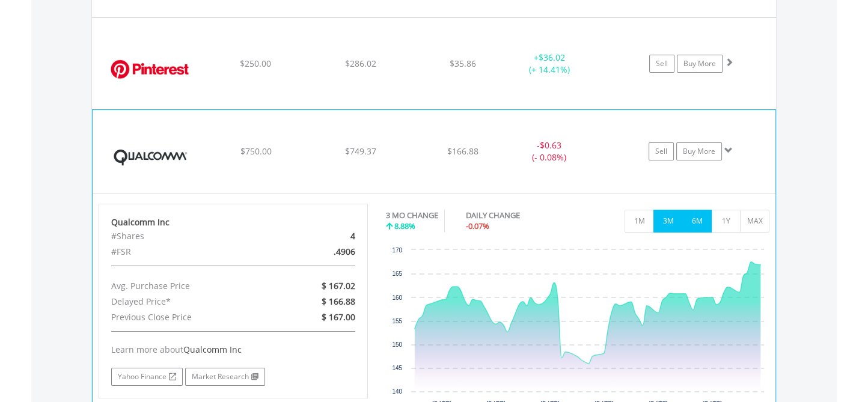
click at [701, 210] on button "6M" at bounding box center [696, 221] width 29 height 23
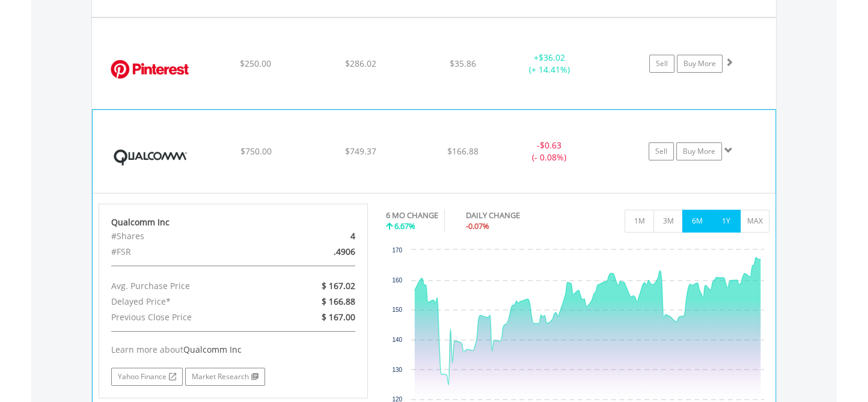
click at [727, 210] on button "1Y" at bounding box center [725, 221] width 29 height 23
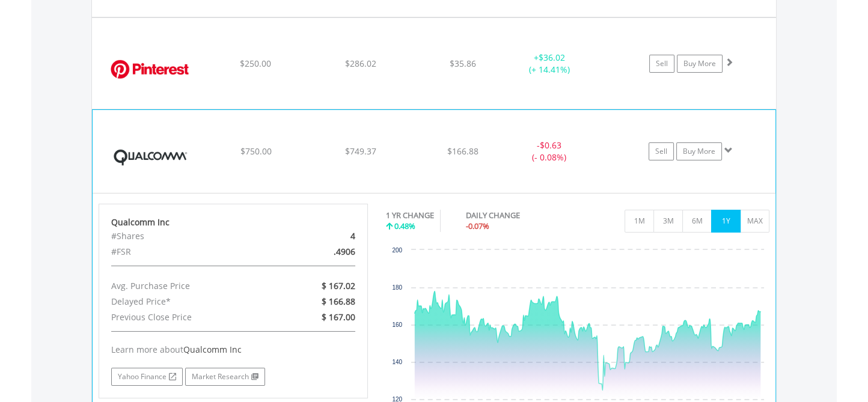
click at [727, 146] on span at bounding box center [728, 150] width 8 height 8
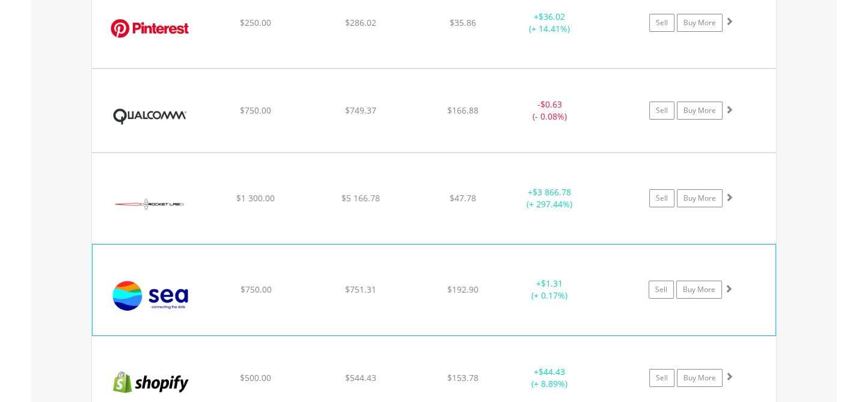
scroll to position [5613, 0]
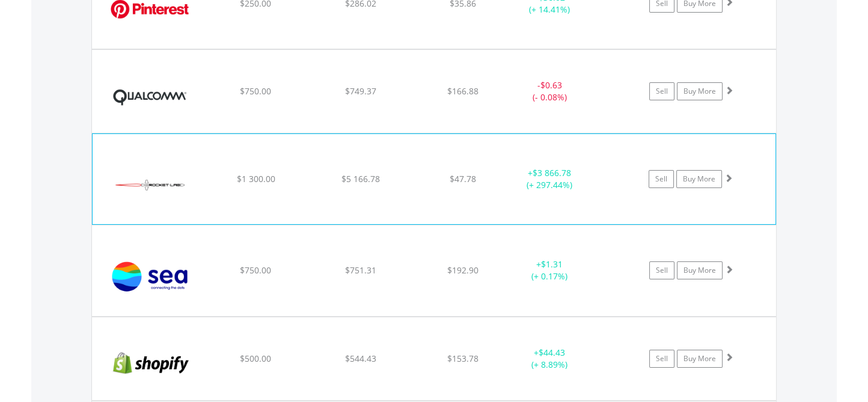
click at [732, 174] on span at bounding box center [728, 178] width 8 height 8
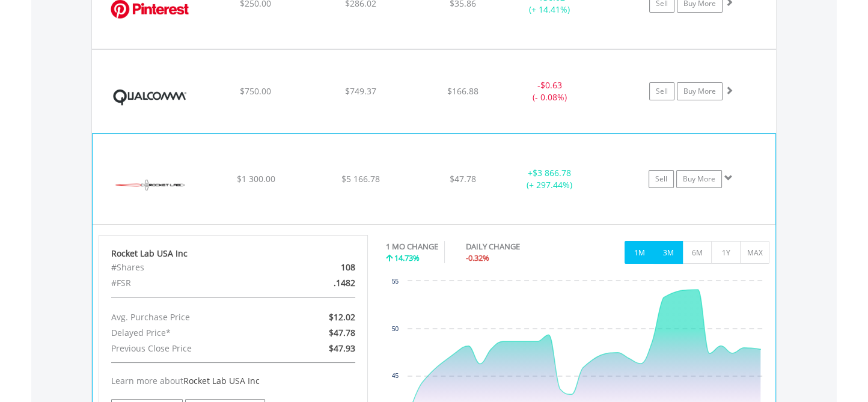
click at [672, 241] on button "3M" at bounding box center [667, 252] width 29 height 23
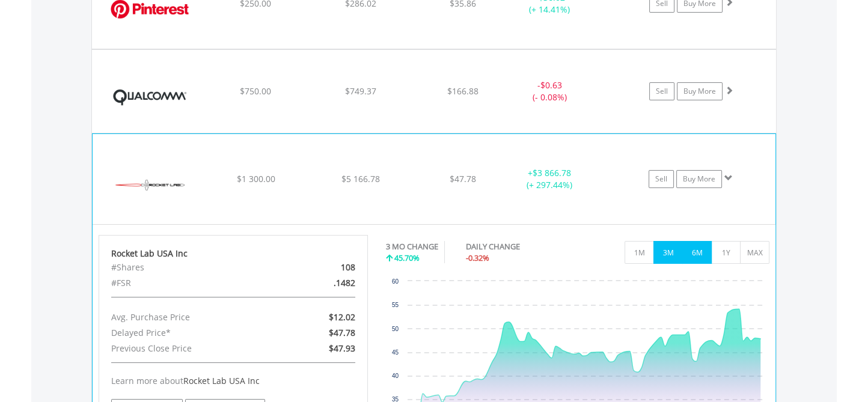
click at [689, 241] on button "6M" at bounding box center [696, 252] width 29 height 23
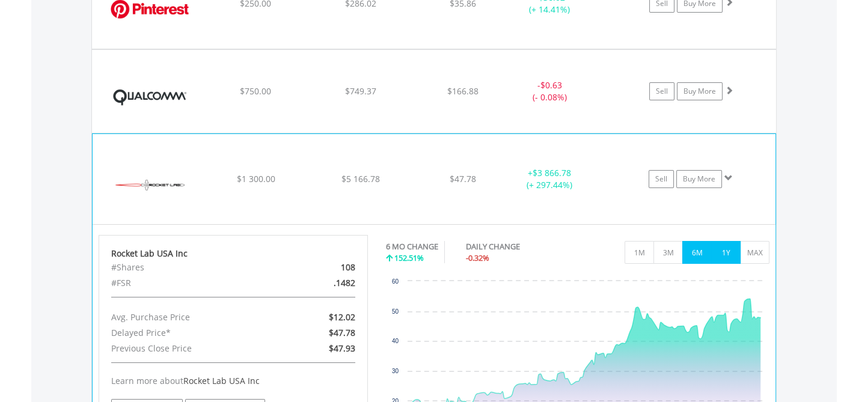
click at [727, 241] on button "1Y" at bounding box center [725, 252] width 29 height 23
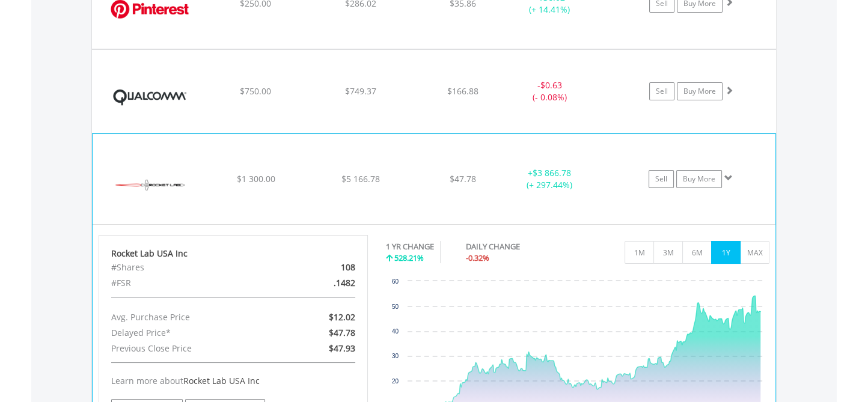
click at [725, 174] on span at bounding box center [728, 178] width 8 height 8
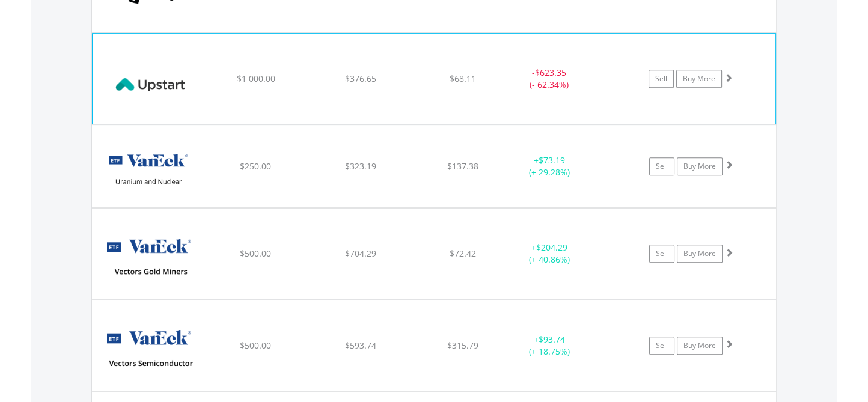
scroll to position [6334, 0]
